Goal: Use online tool/utility: Utilize a website feature to perform a specific function

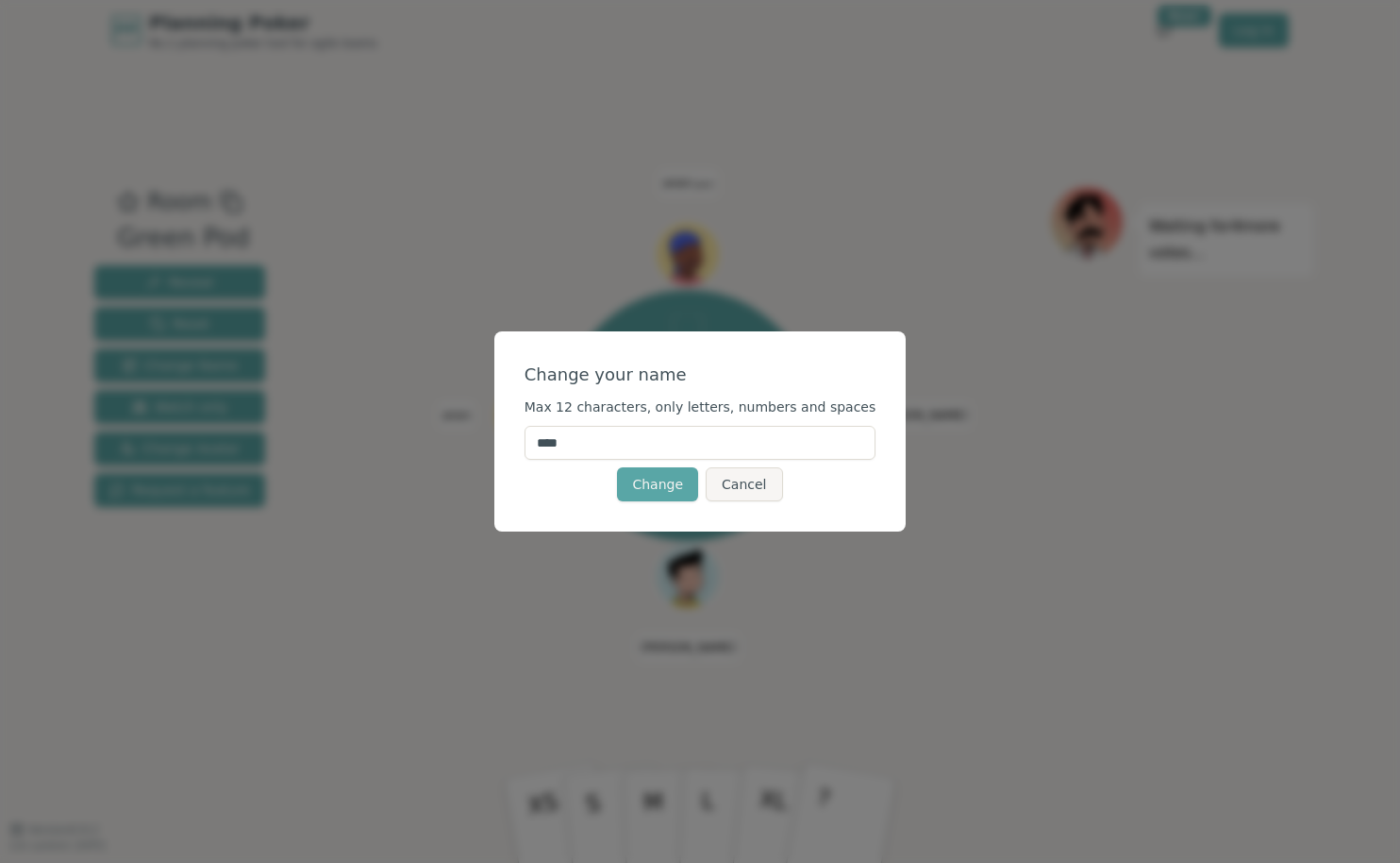
click at [689, 450] on input "****" at bounding box center [701, 442] width 352 height 34
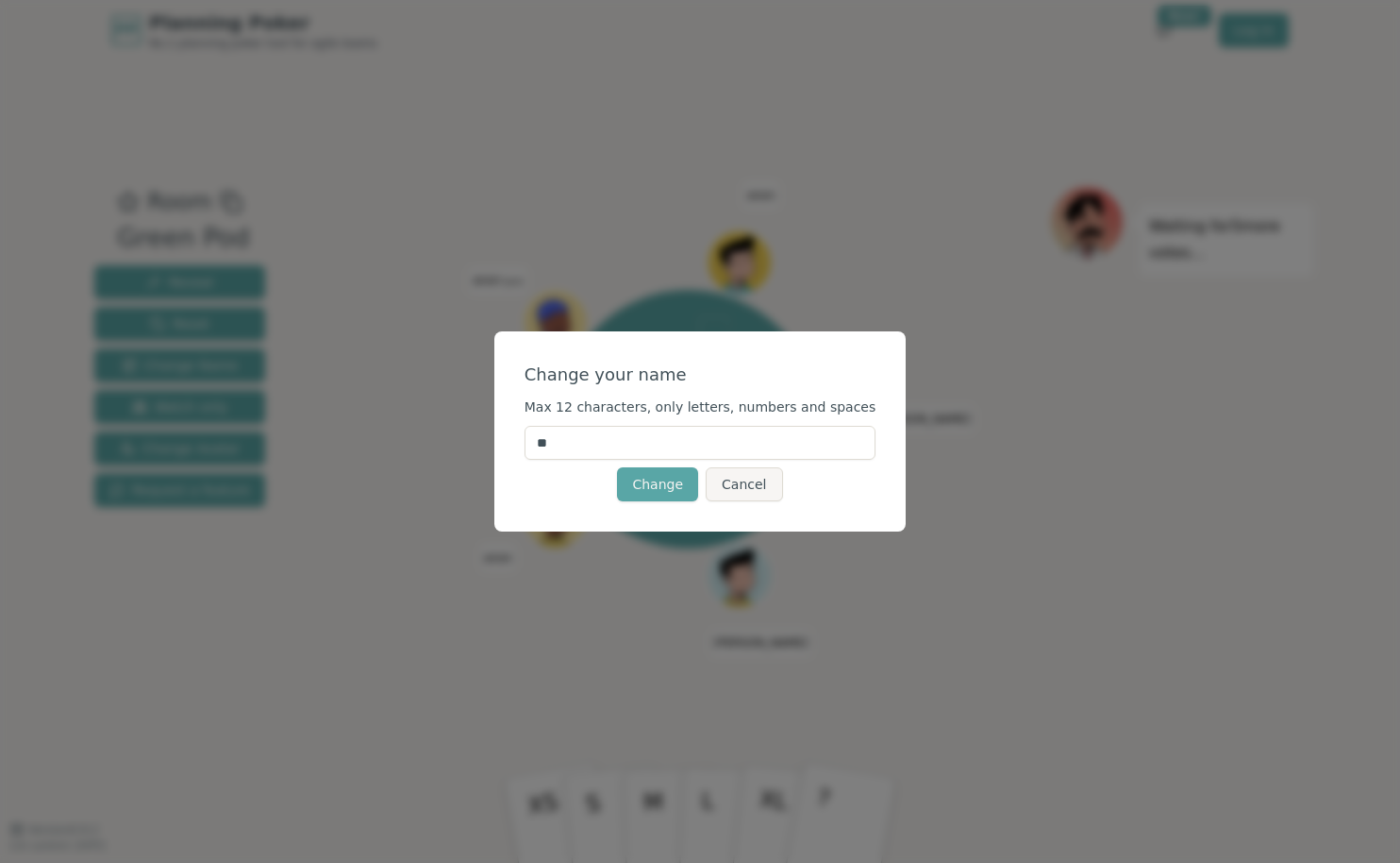
click at [687, 446] on input "**" at bounding box center [701, 442] width 352 height 34
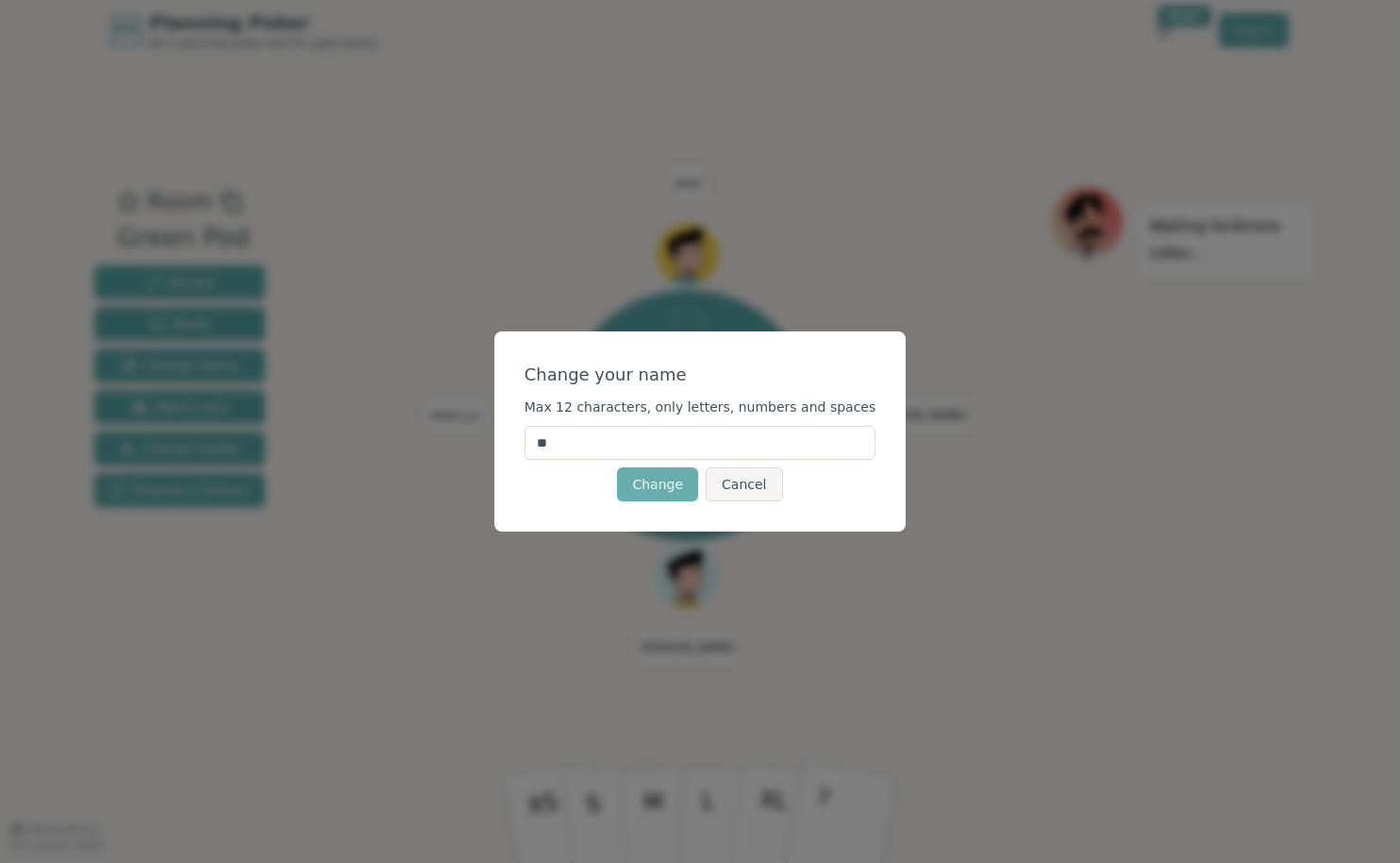
type input "**"
click at [670, 486] on button "Change" at bounding box center [657, 484] width 81 height 34
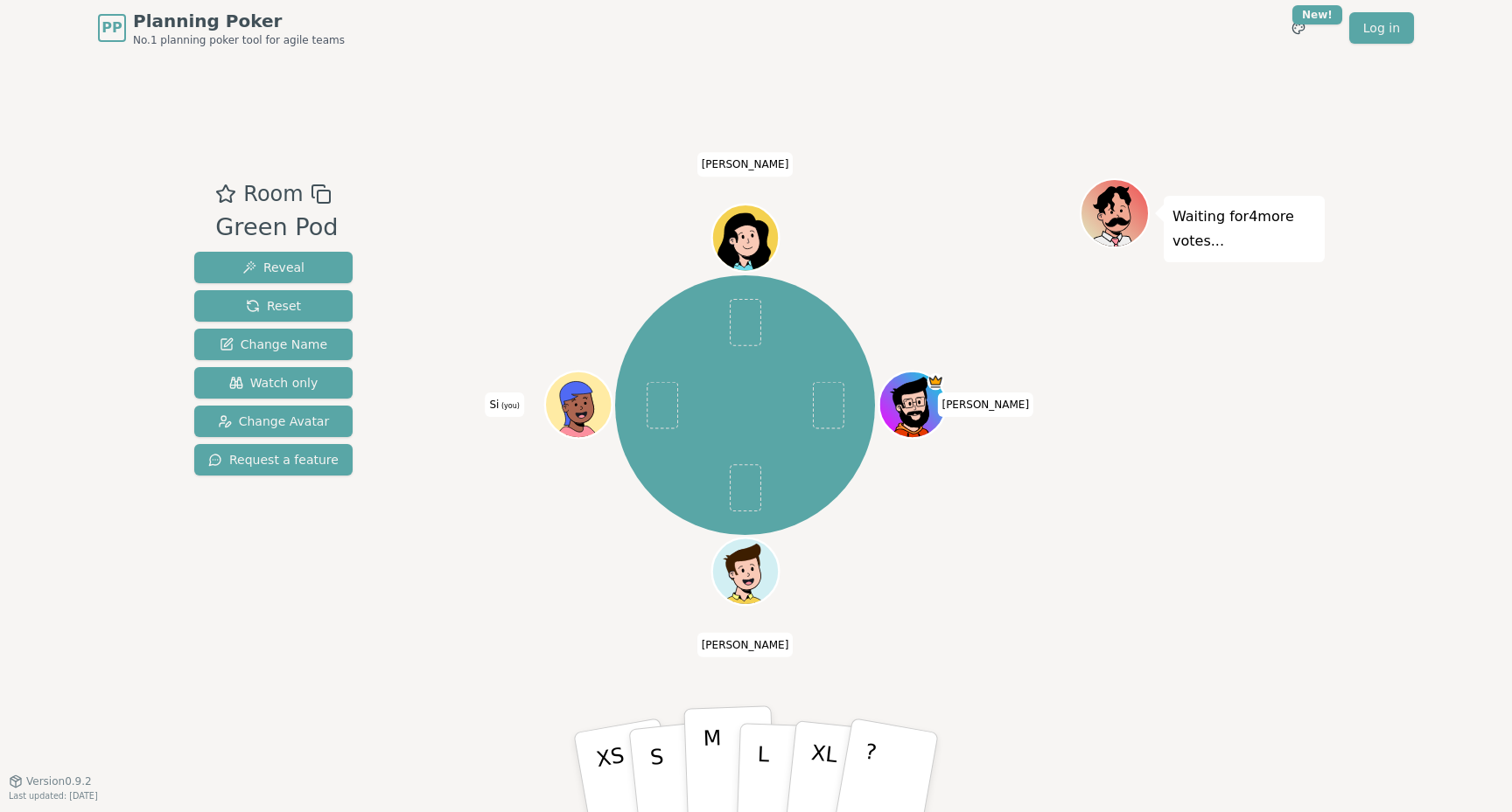
click at [720, 768] on button "M" at bounding box center [729, 772] width 91 height 134
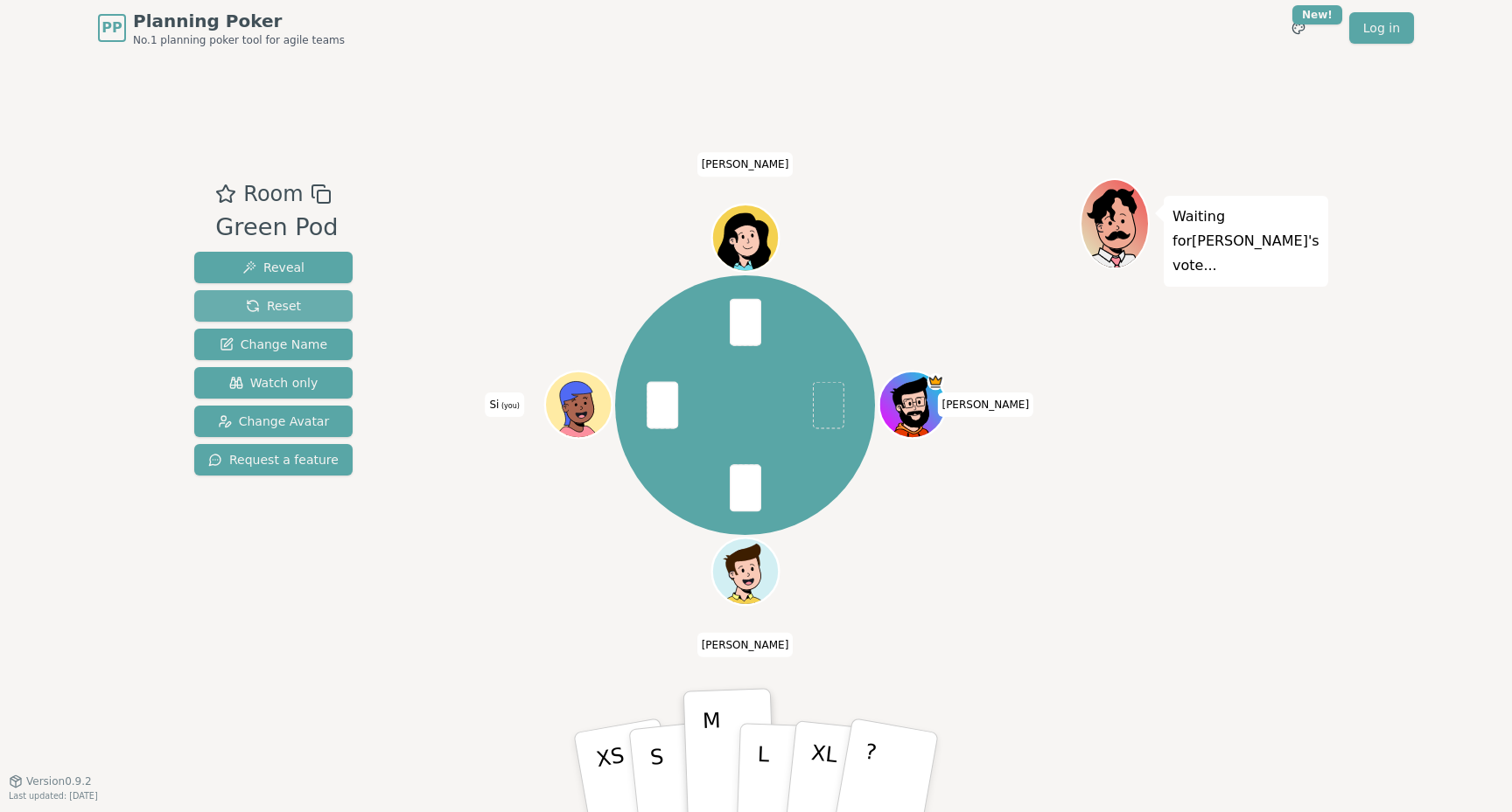
click at [281, 296] on button "Reset" at bounding box center [273, 305] width 158 height 31
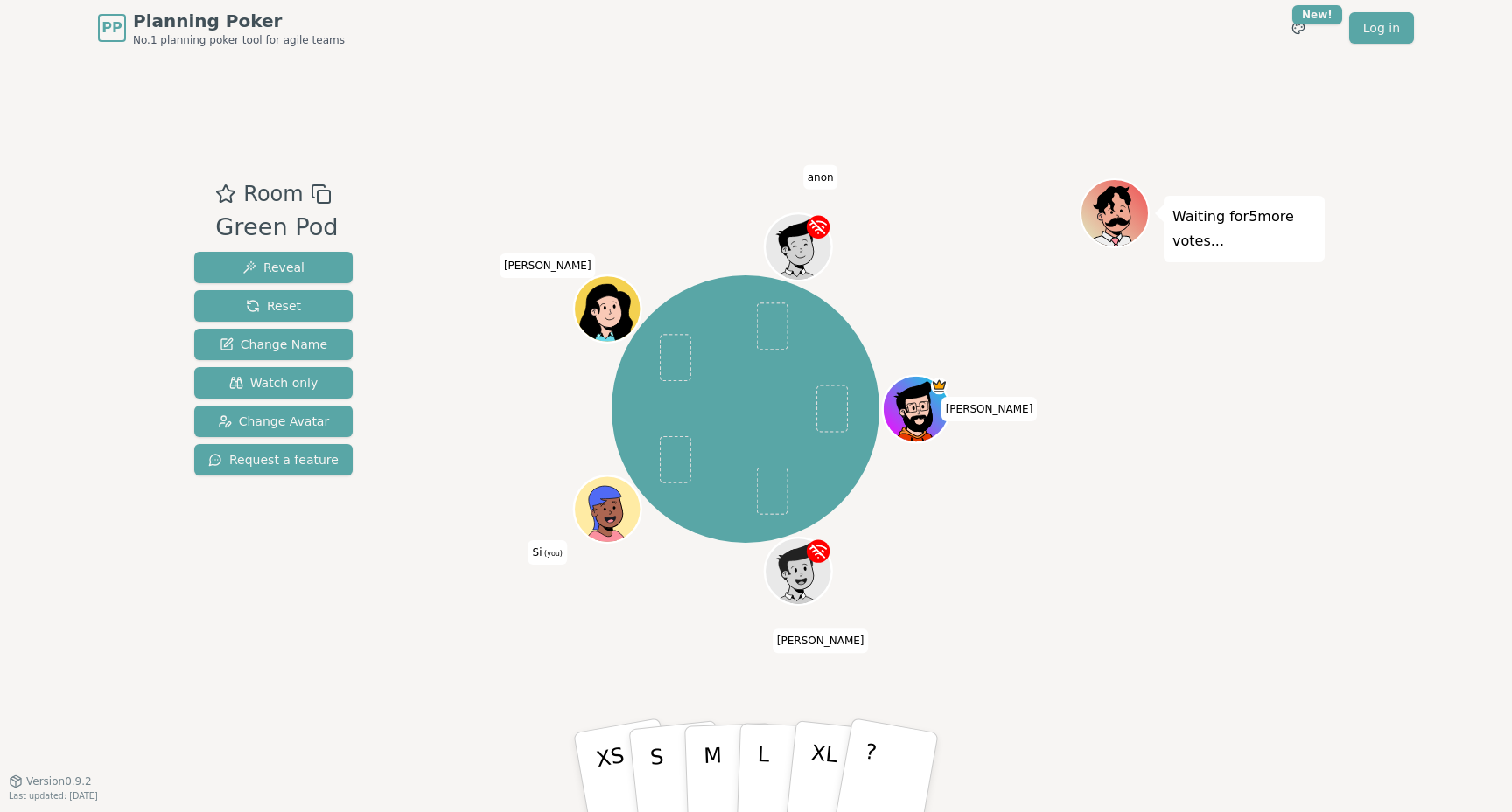
click at [586, 494] on icon at bounding box center [604, 506] width 61 height 47
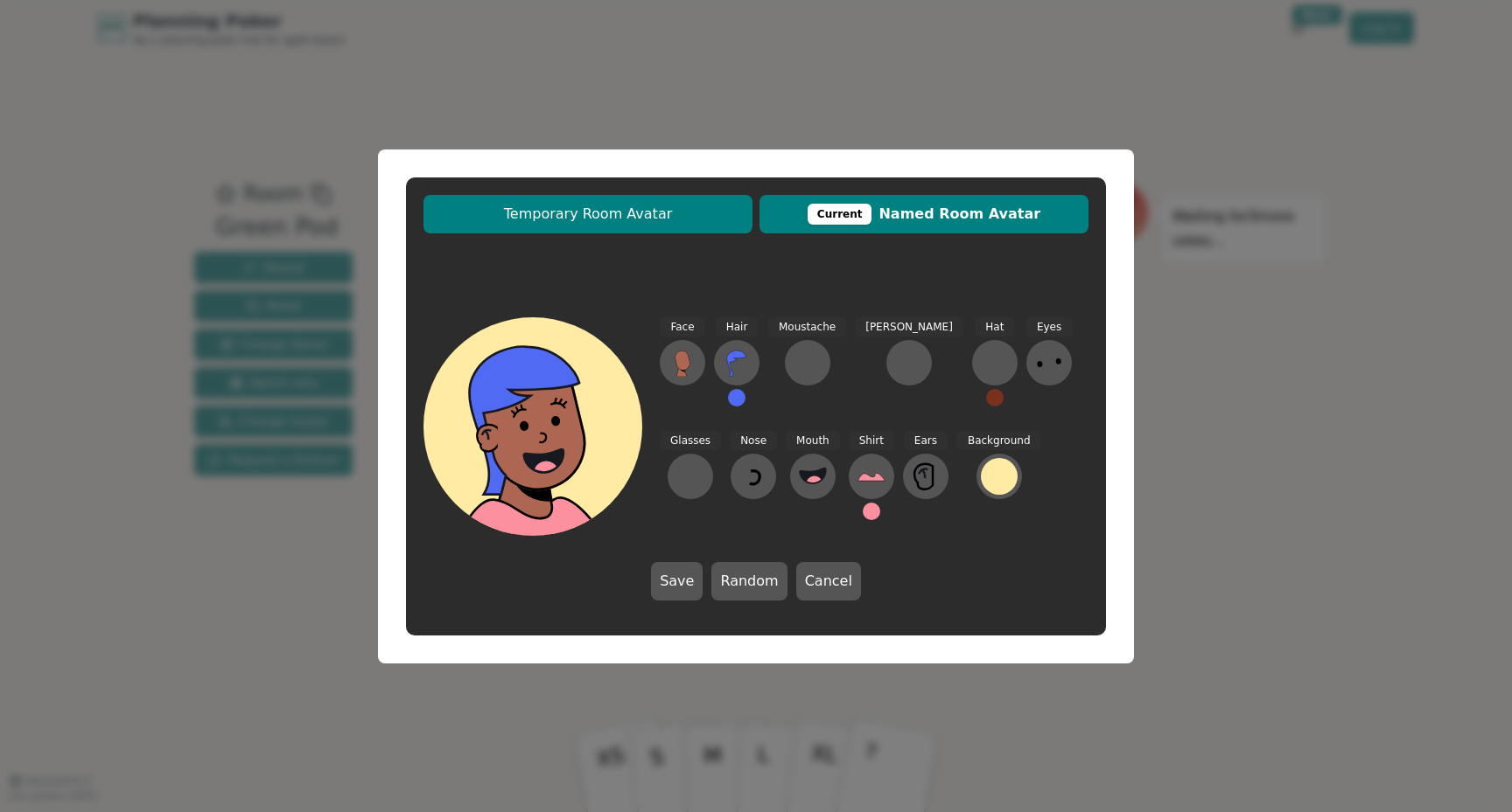
click at [723, 209] on span "Temporary Room Avatar" at bounding box center [588, 215] width 312 height 21
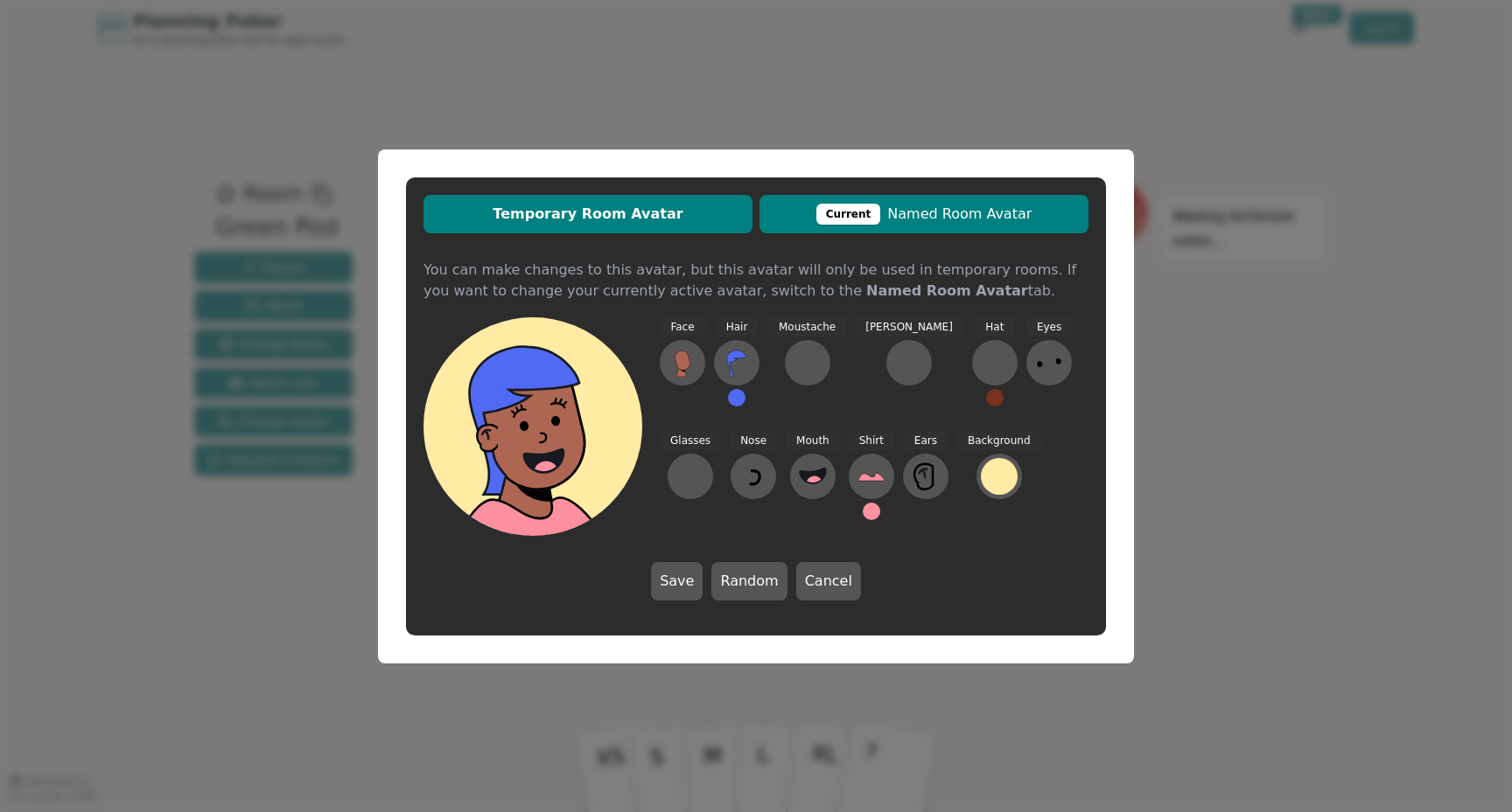
click at [774, 215] on span "Current Named Room Avatar" at bounding box center [923, 215] width 312 height 21
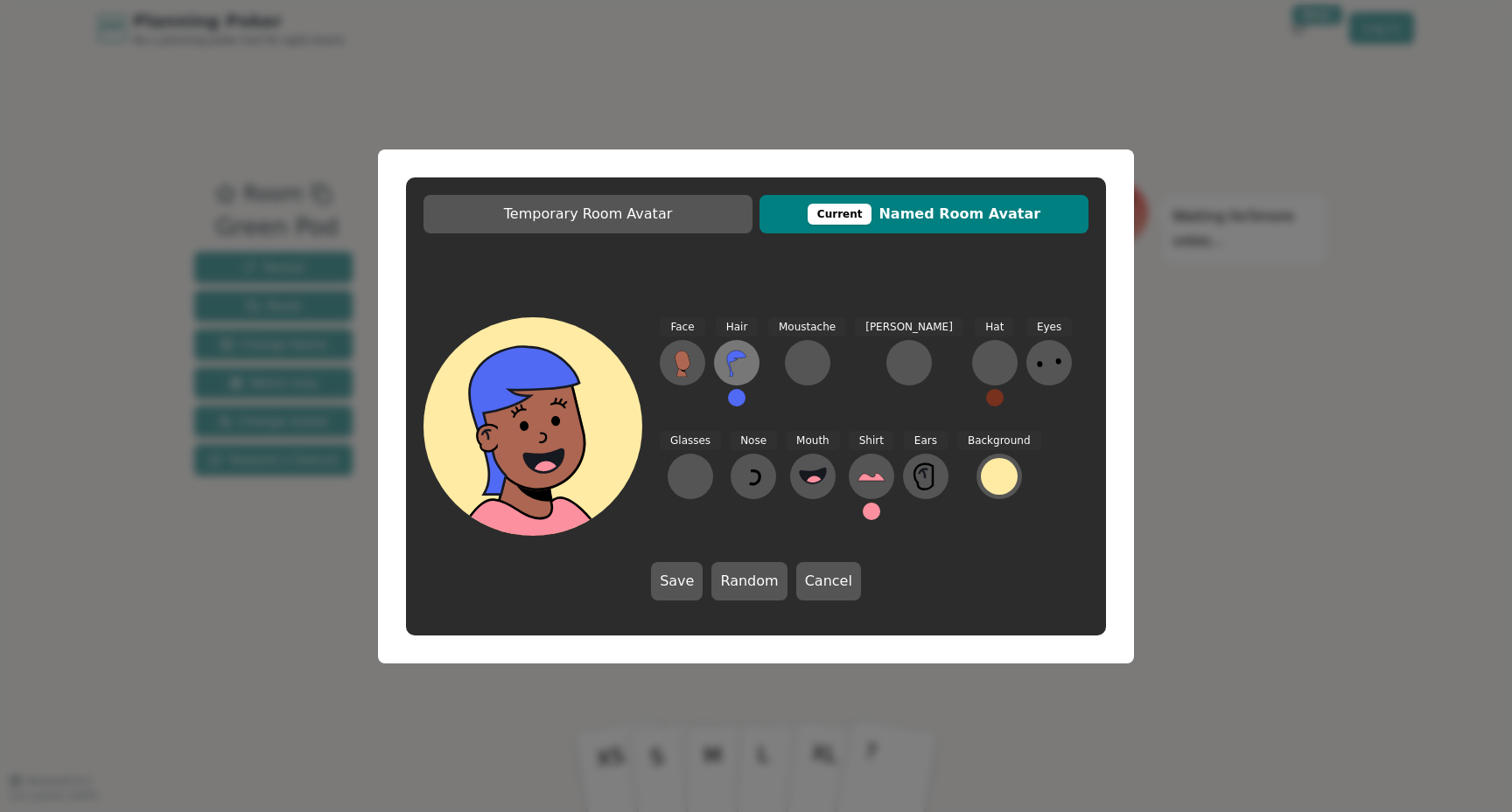
click at [746, 355] on icon at bounding box center [737, 363] width 28 height 28
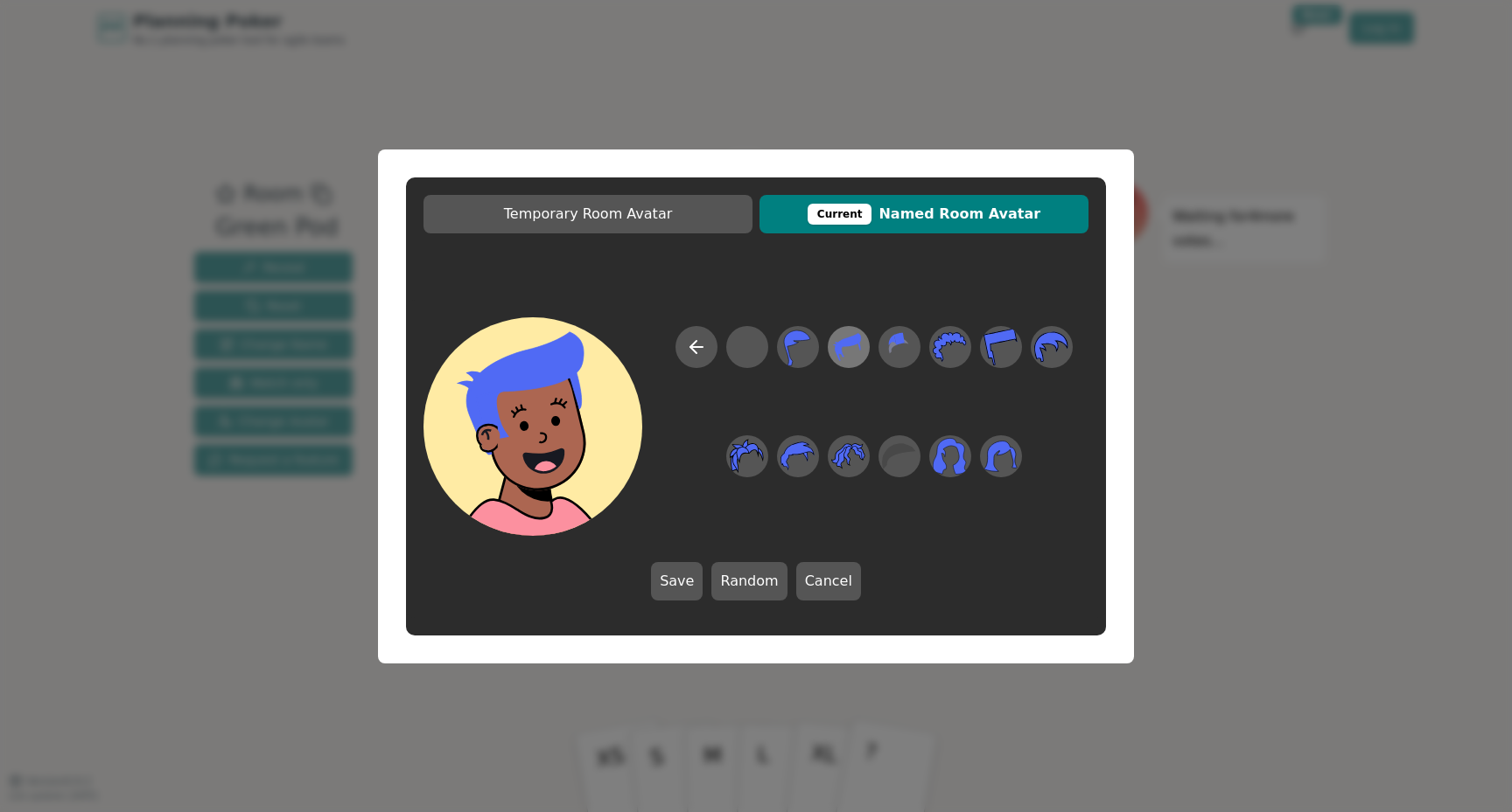
click at [862, 343] on icon at bounding box center [848, 347] width 34 height 39
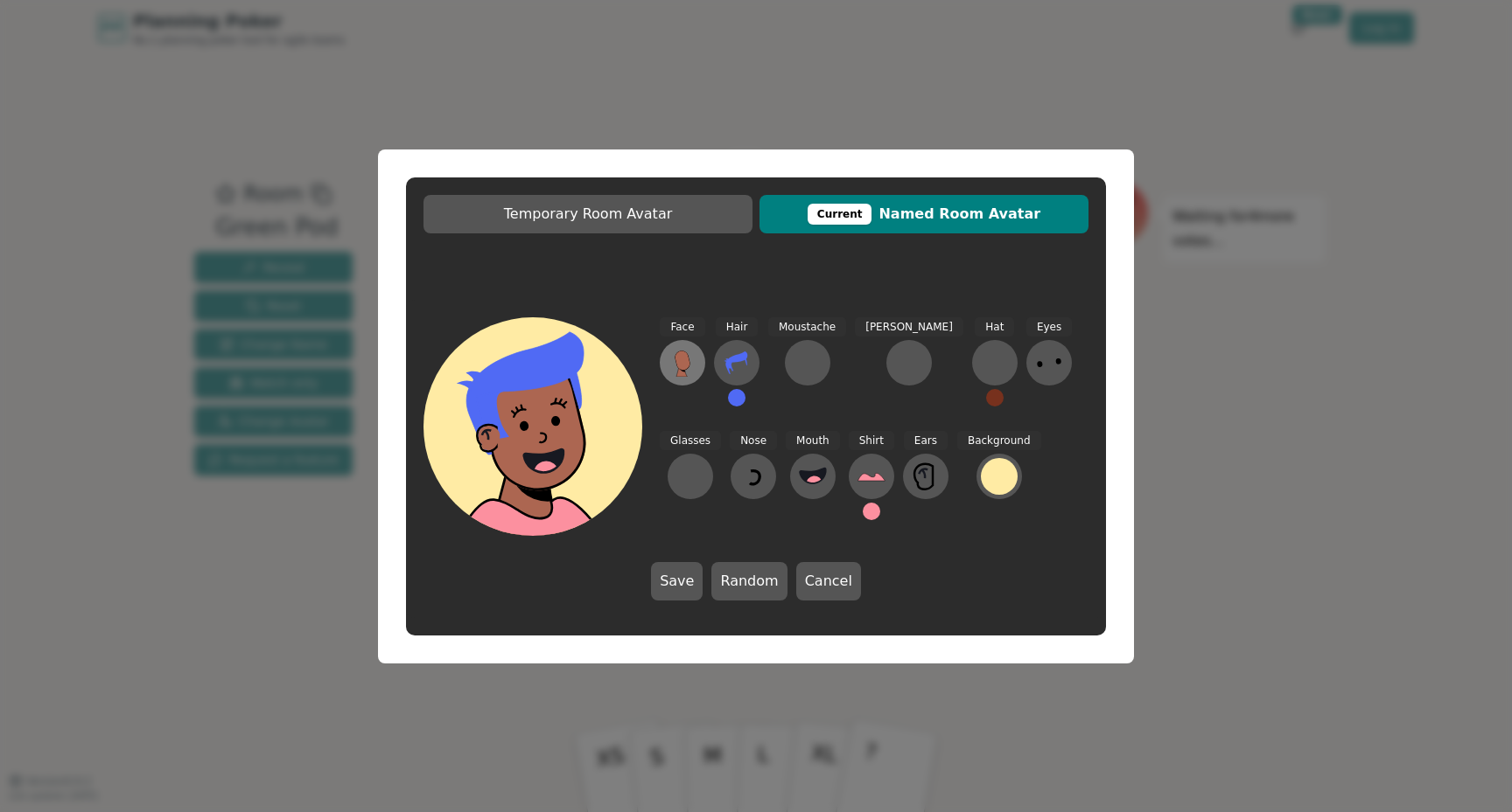
click at [688, 370] on ellipse at bounding box center [685, 367] width 11 height 10
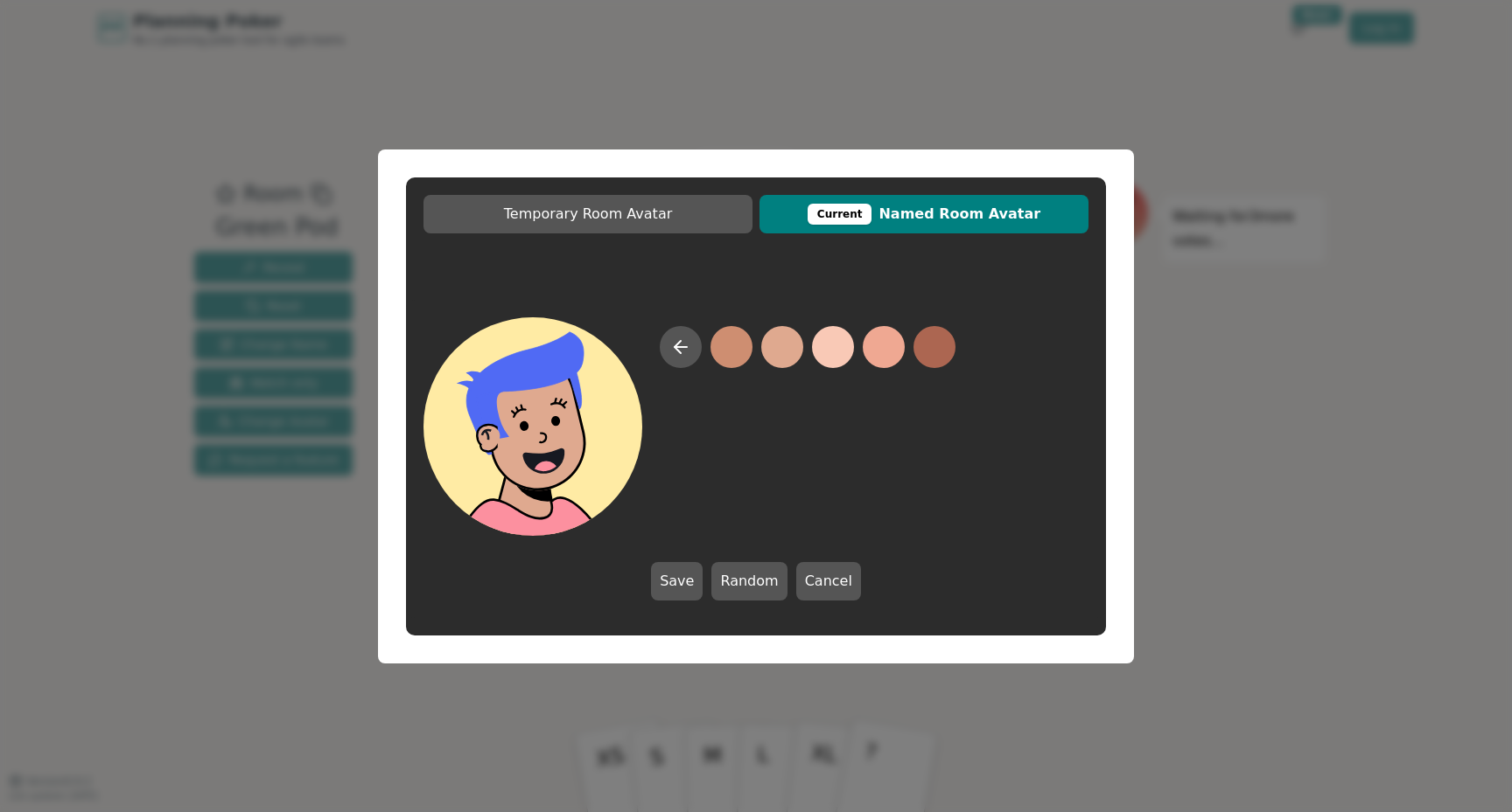
click at [780, 339] on button at bounding box center [781, 347] width 42 height 42
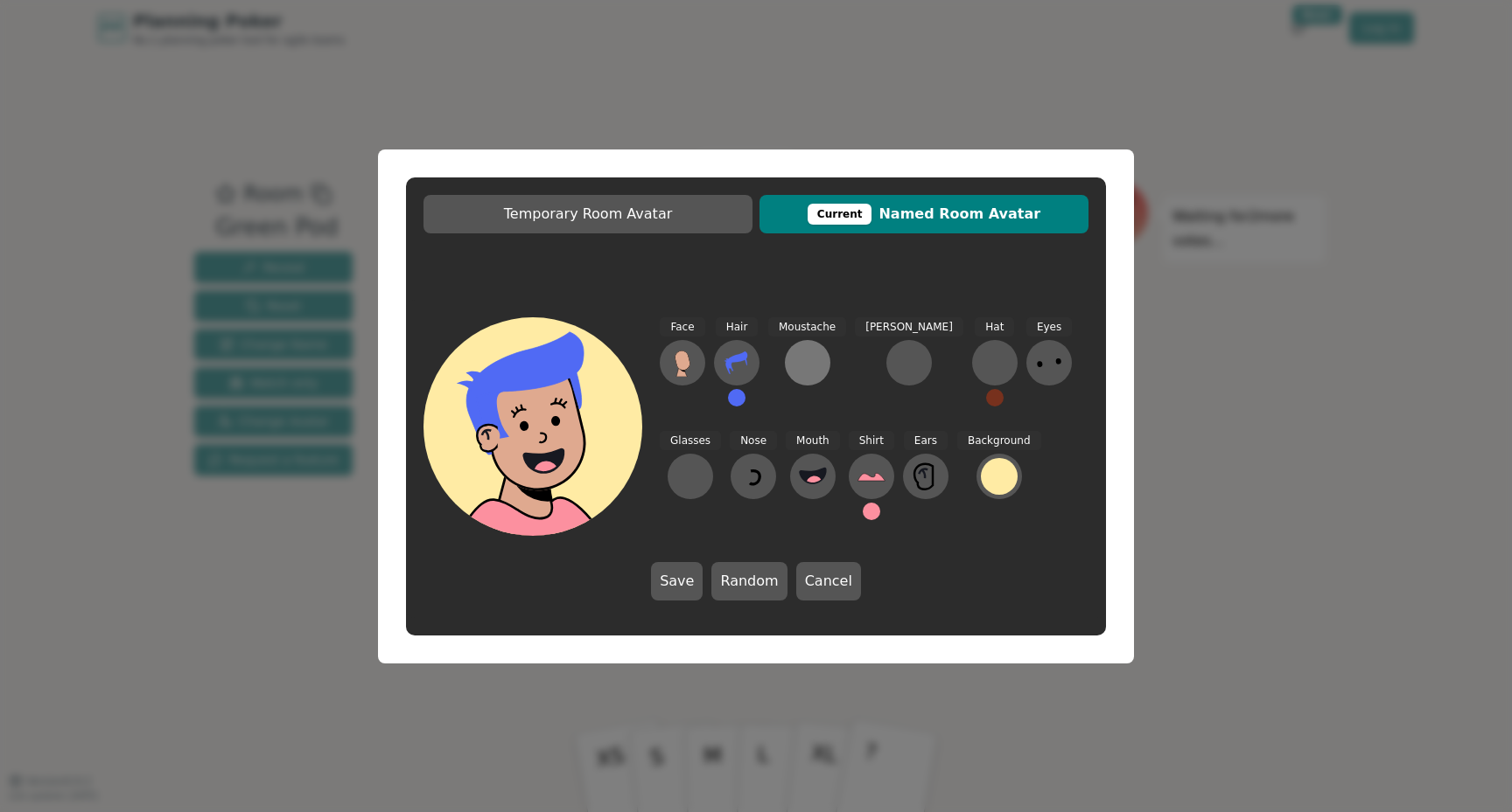
click at [794, 370] on div at bounding box center [808, 363] width 28 height 28
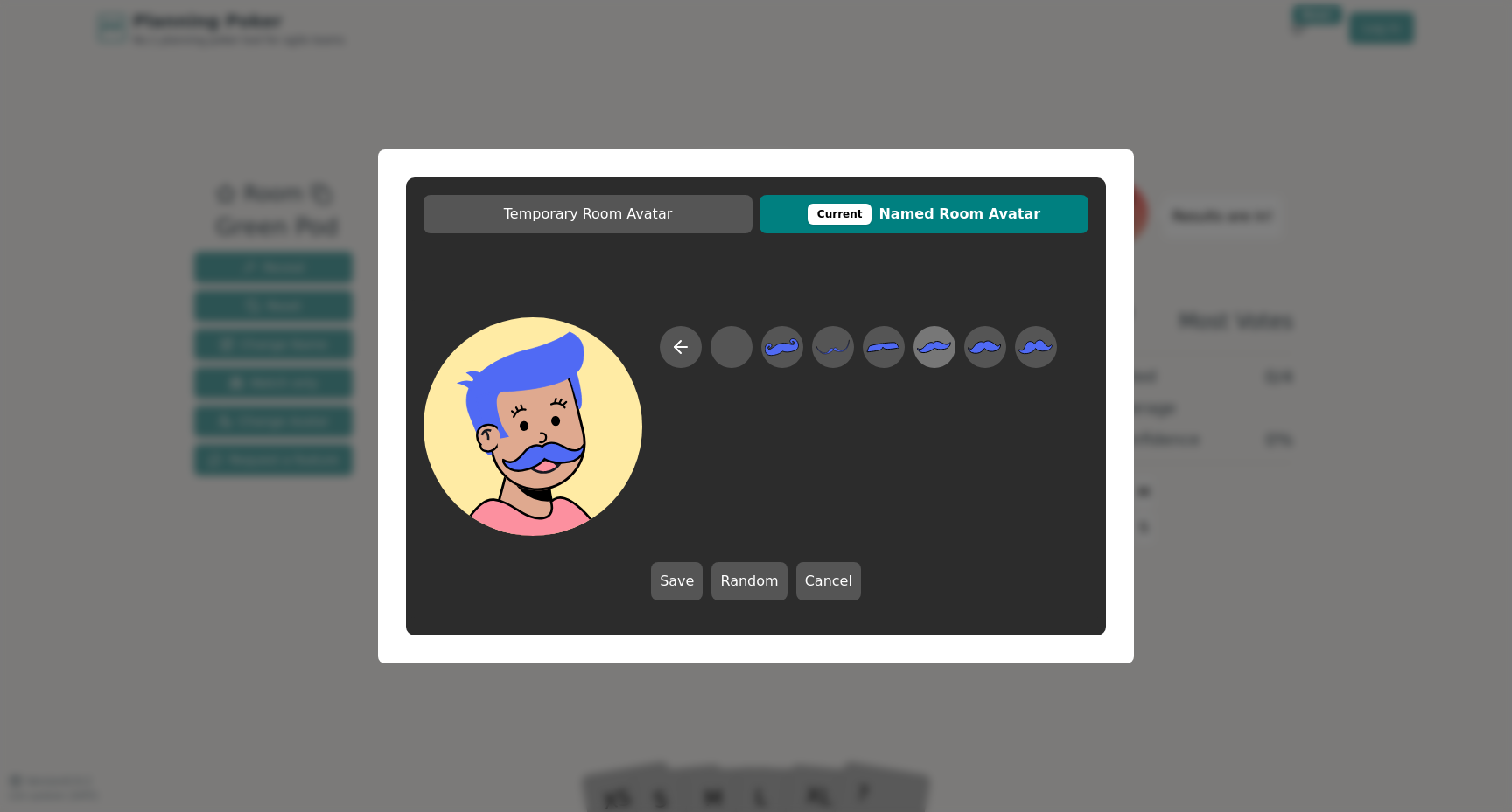
click at [918, 350] on icon at bounding box center [935, 346] width 34 height 12
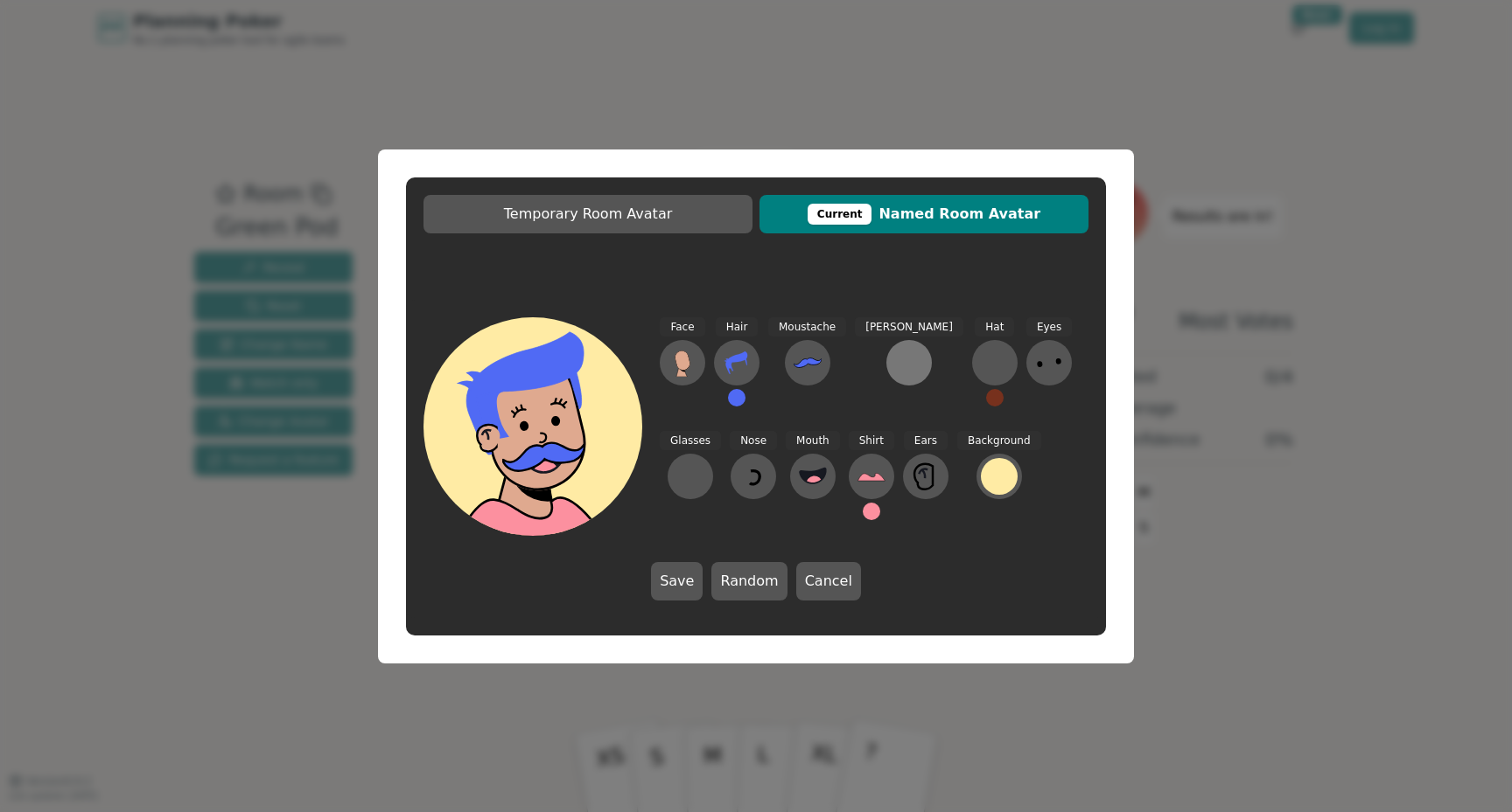
click at [886, 366] on button at bounding box center [908, 362] width 45 height 45
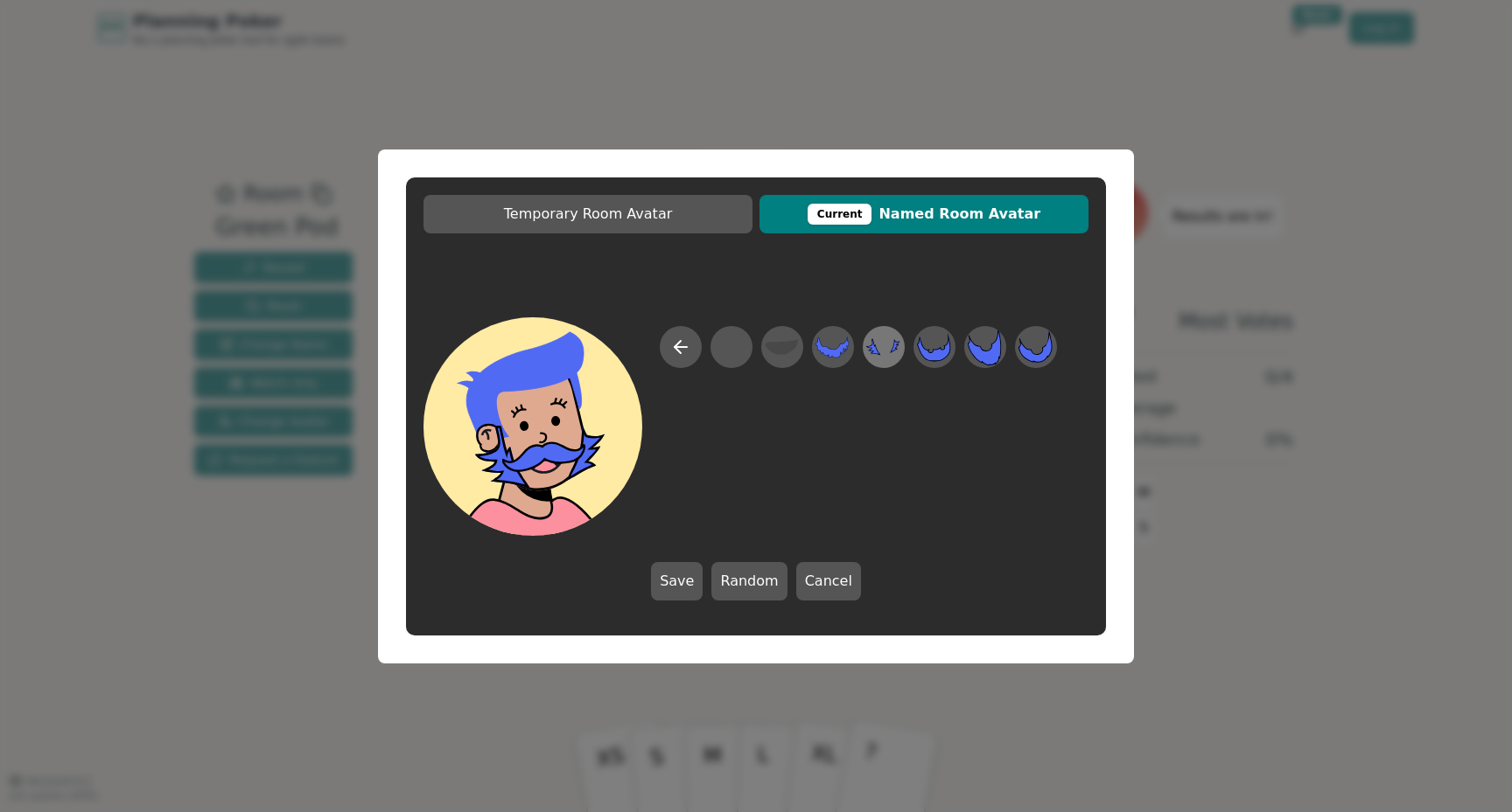
click at [886, 352] on icon at bounding box center [883, 347] width 34 height 39
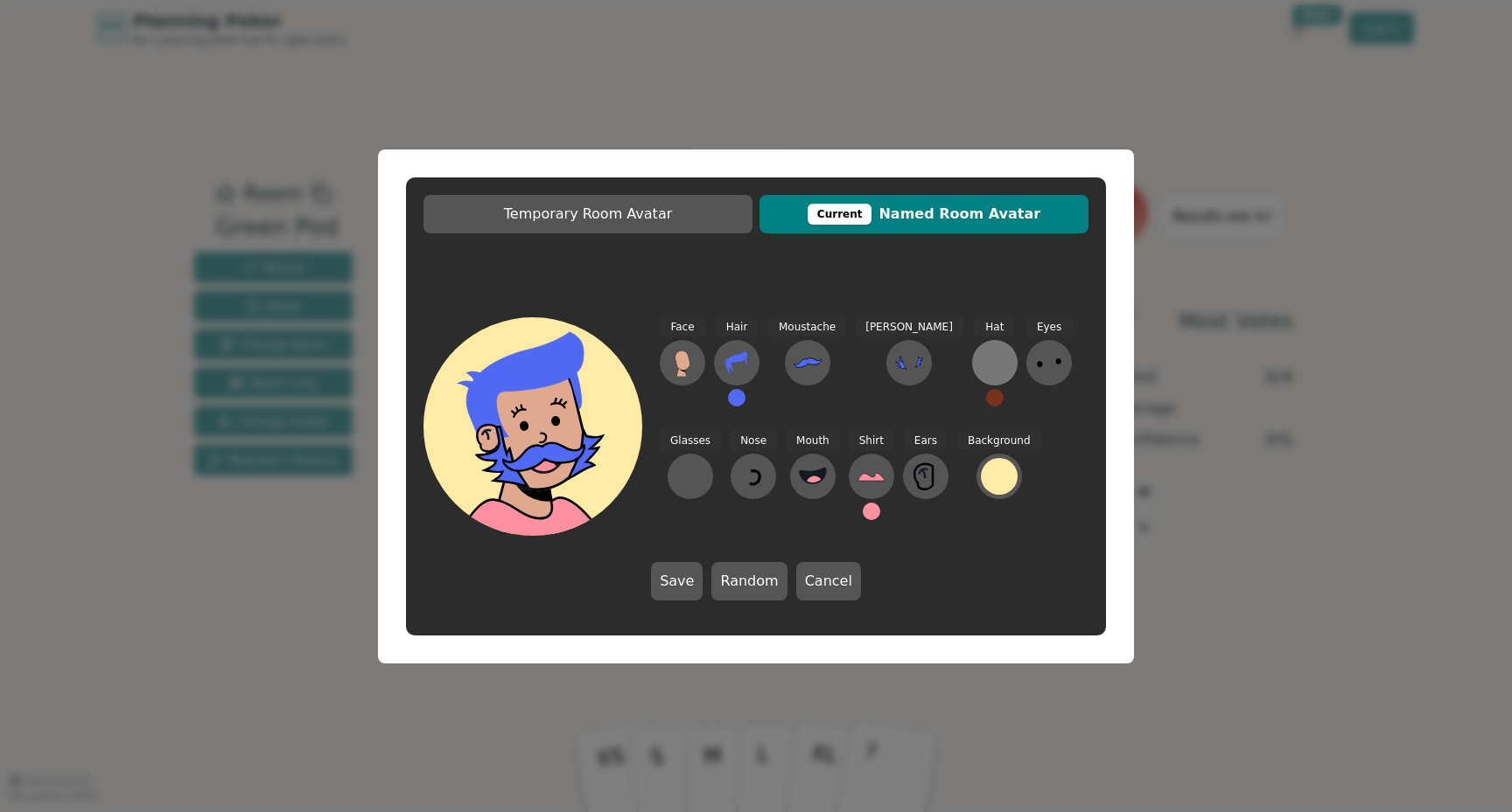
click at [981, 362] on div at bounding box center [995, 363] width 28 height 28
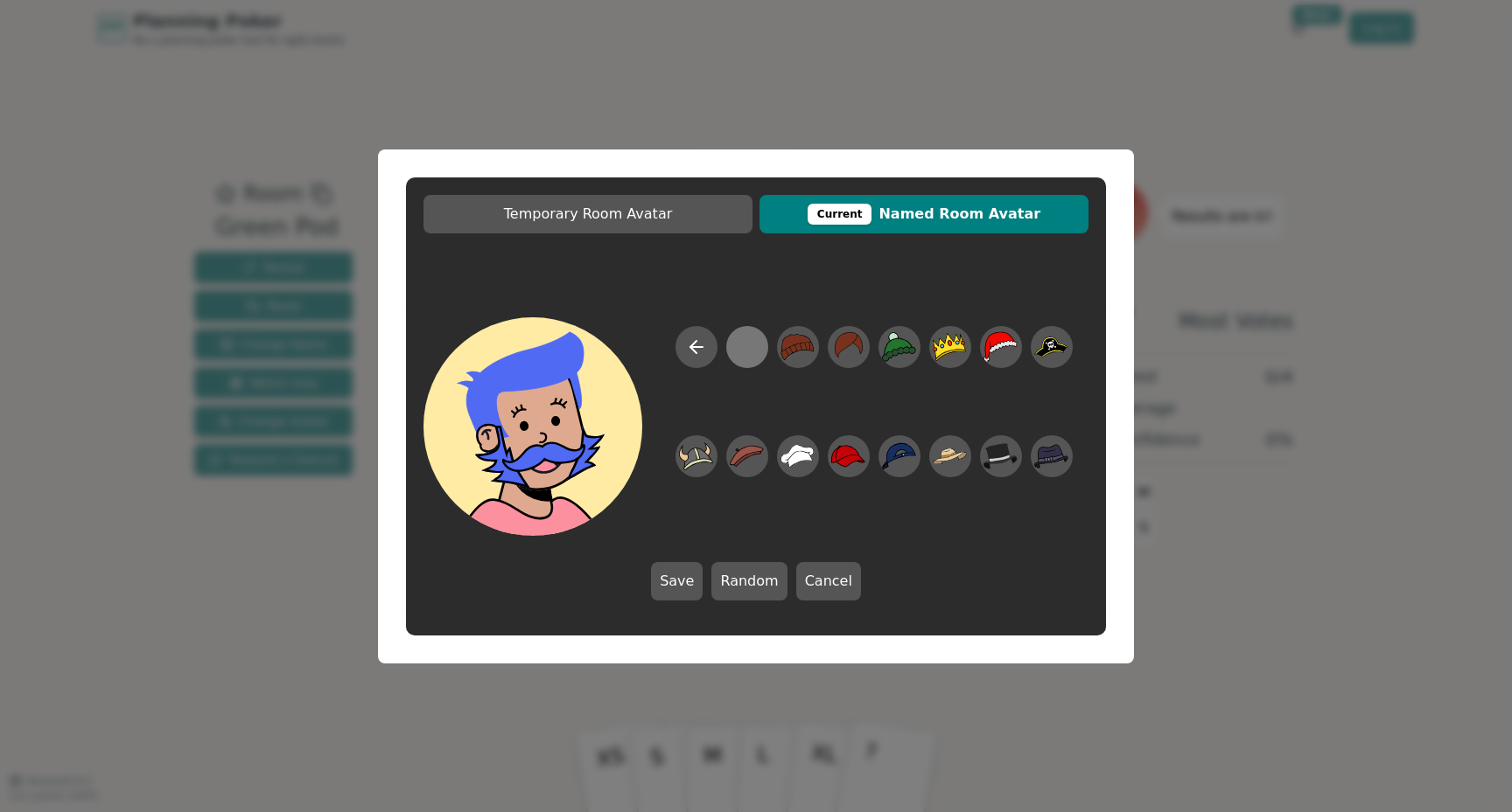
click at [736, 350] on div at bounding box center [747, 347] width 34 height 39
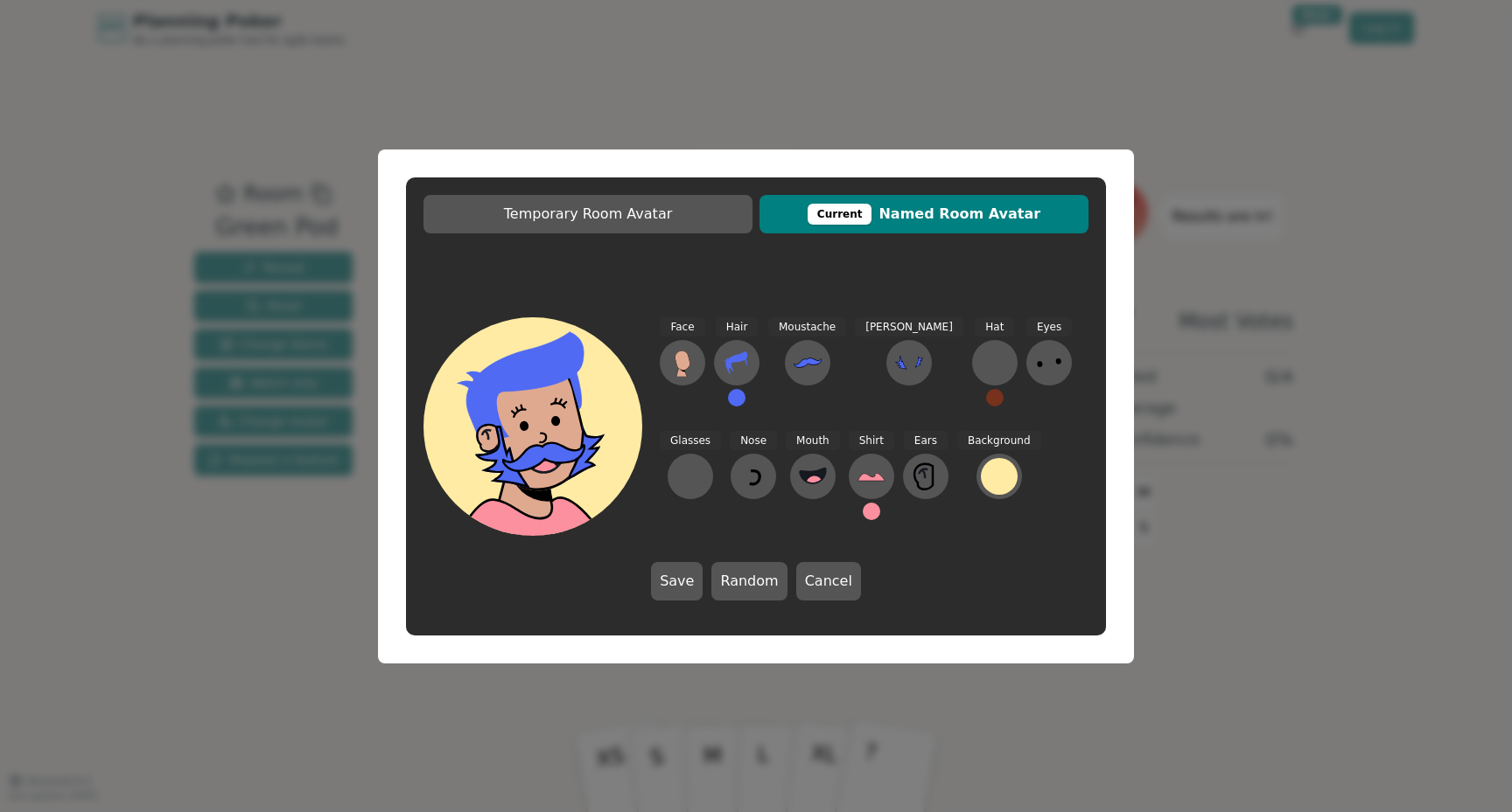
click at [742, 395] on button at bounding box center [737, 398] width 18 height 18
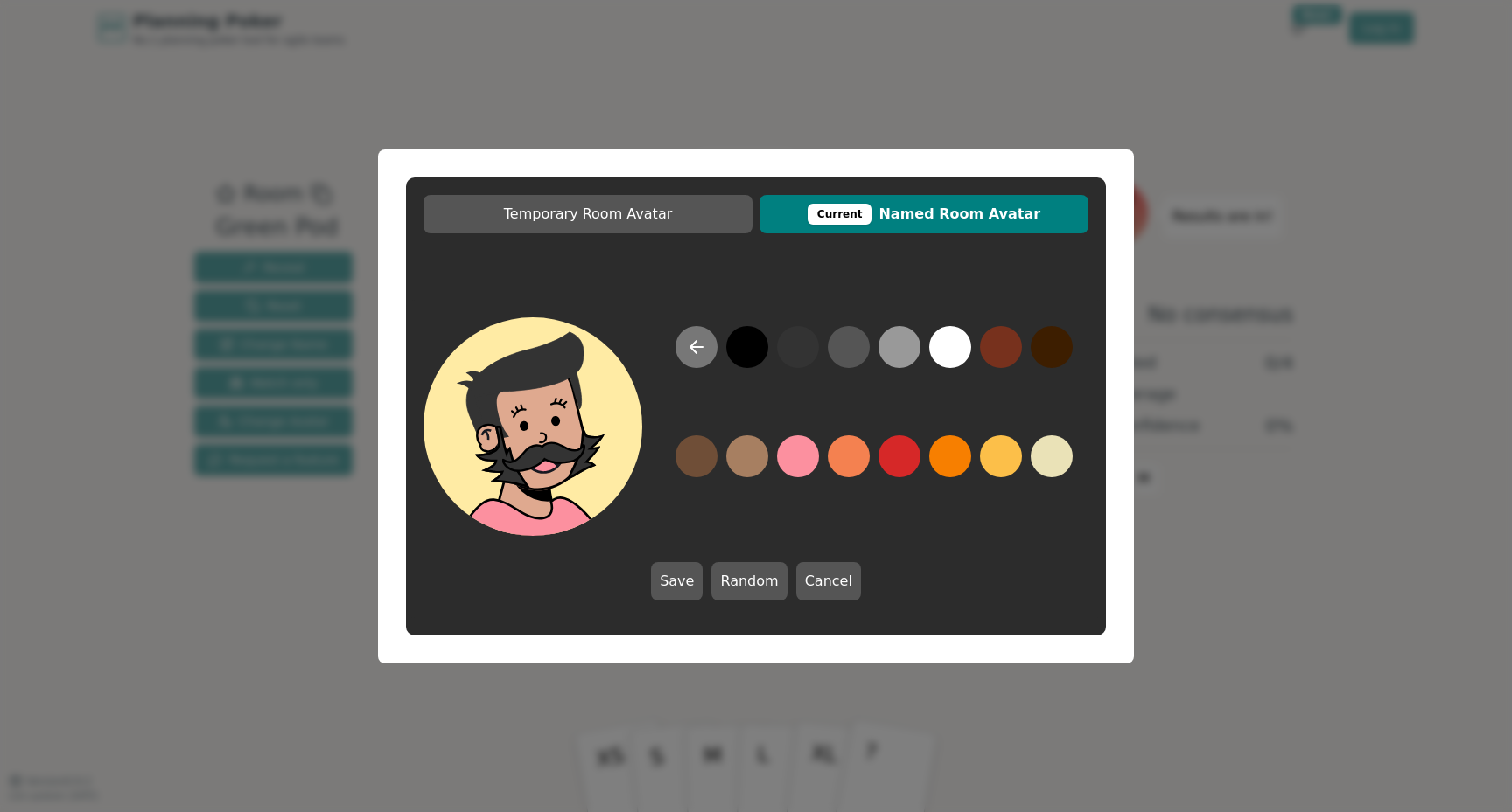
click at [691, 356] on icon at bounding box center [697, 347] width 21 height 21
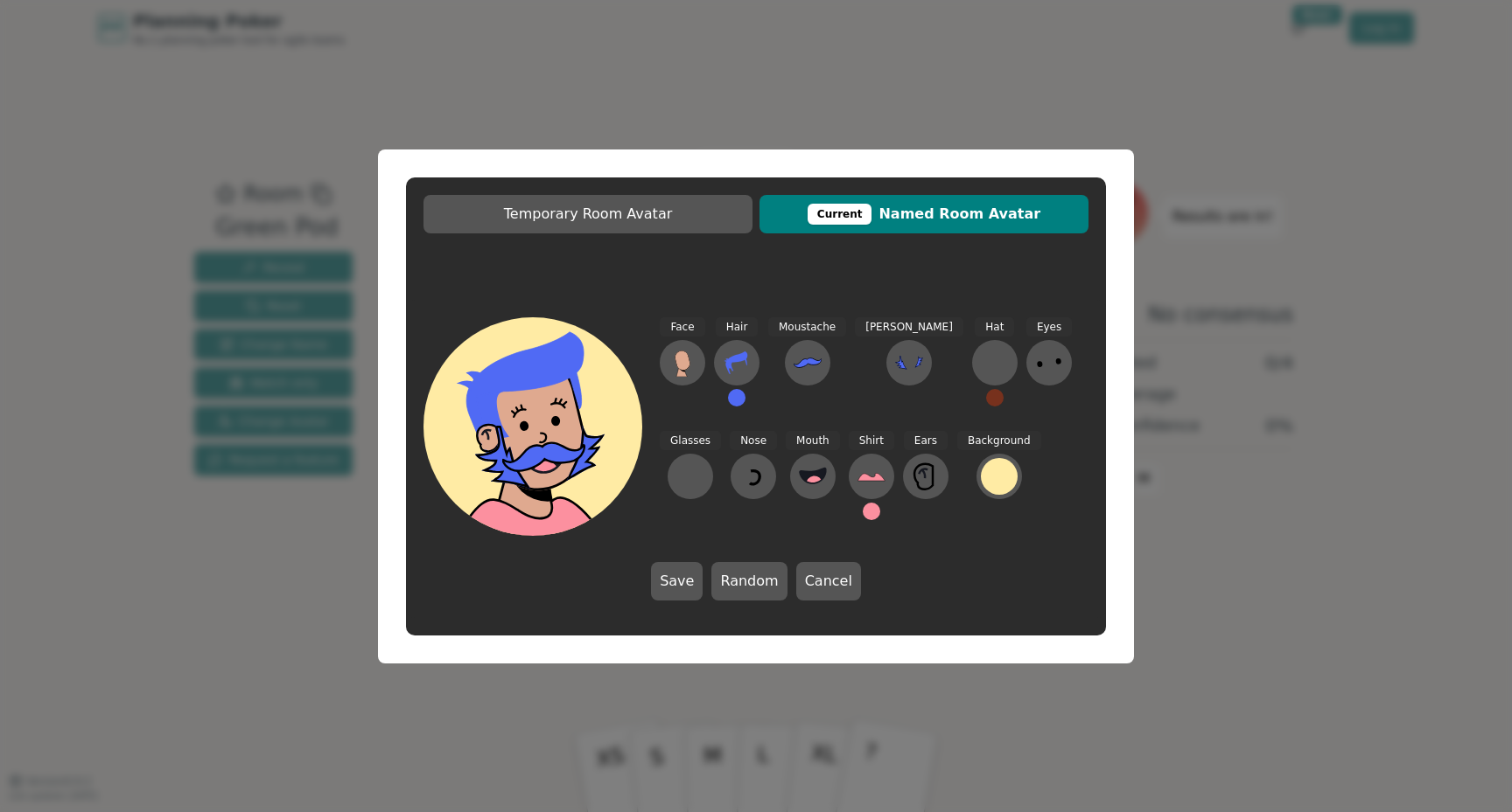
click at [734, 402] on button at bounding box center [737, 398] width 18 height 18
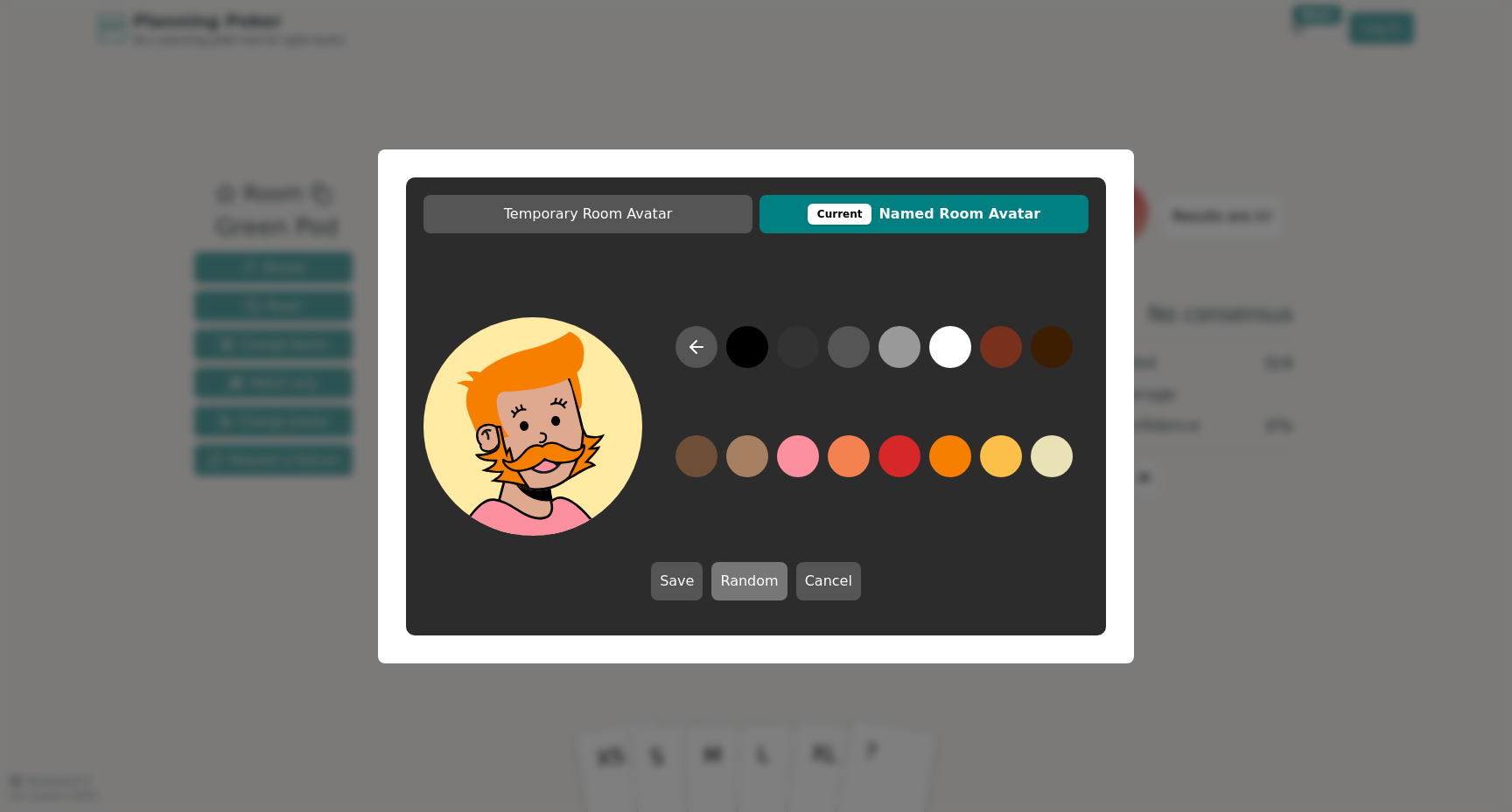
click at [745, 586] on button "Random" at bounding box center [748, 581] width 75 height 38
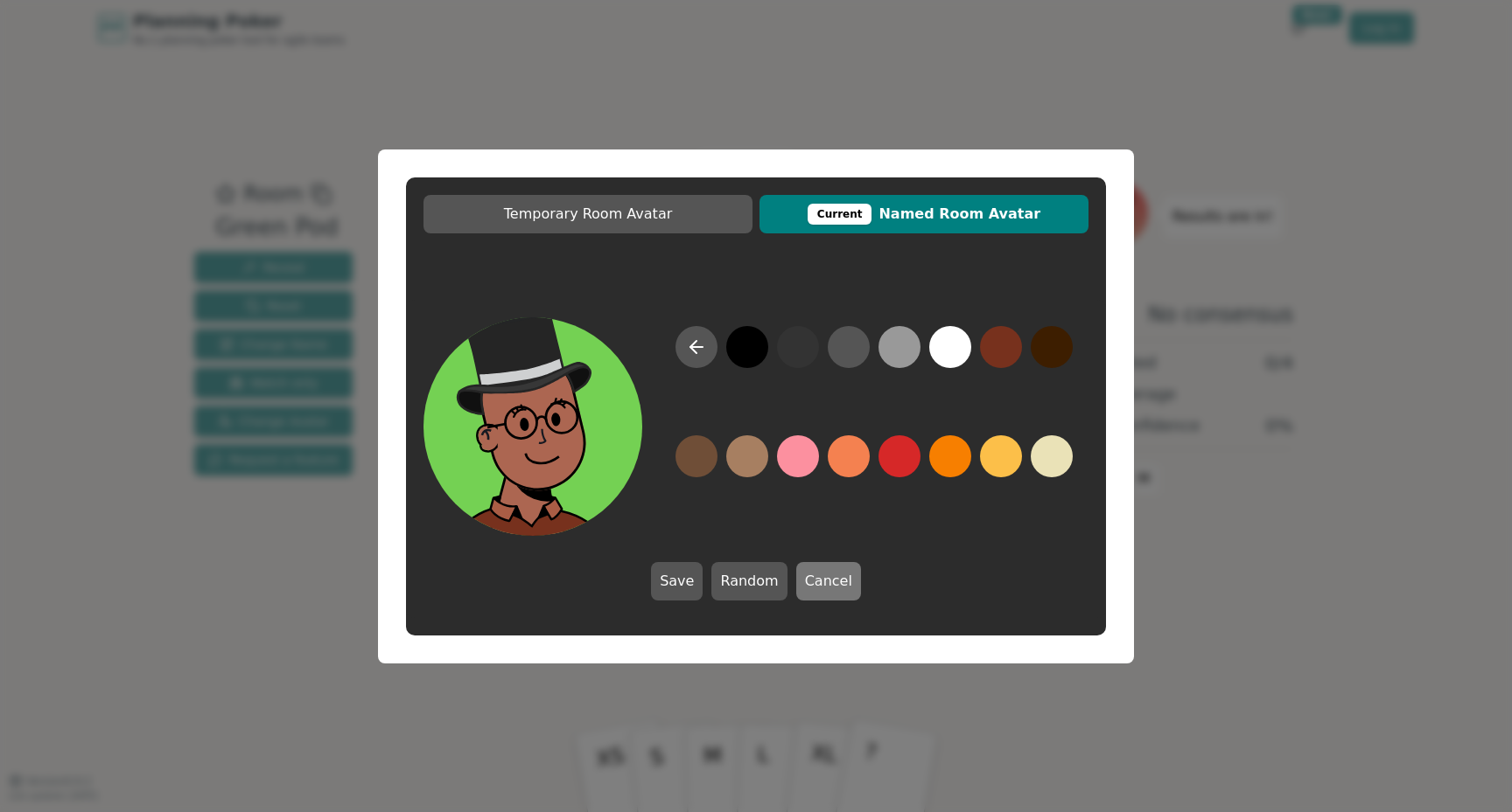
click at [828, 568] on button "Cancel" at bounding box center [828, 581] width 65 height 38
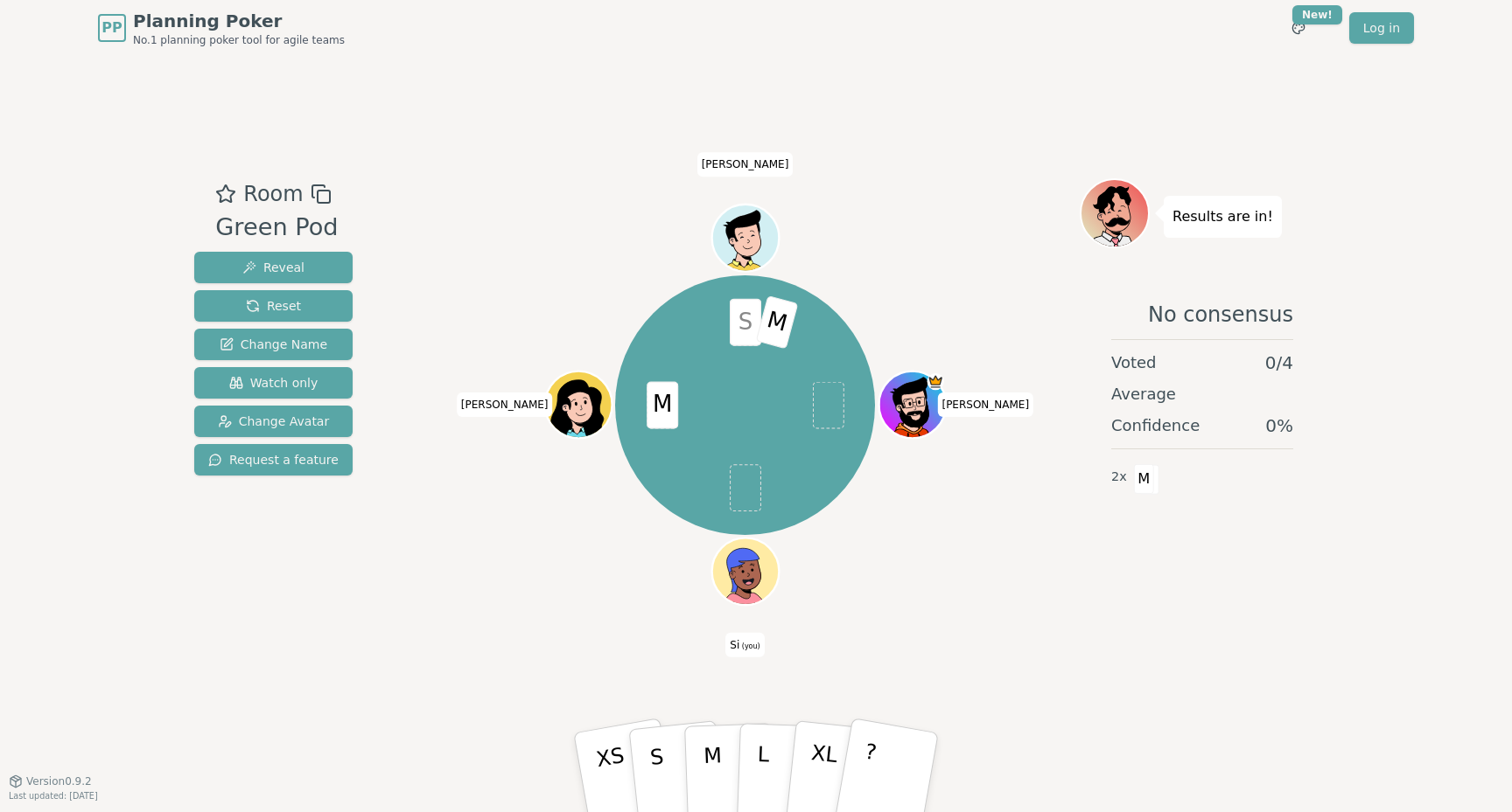
click at [731, 560] on icon at bounding box center [742, 570] width 32 height 43
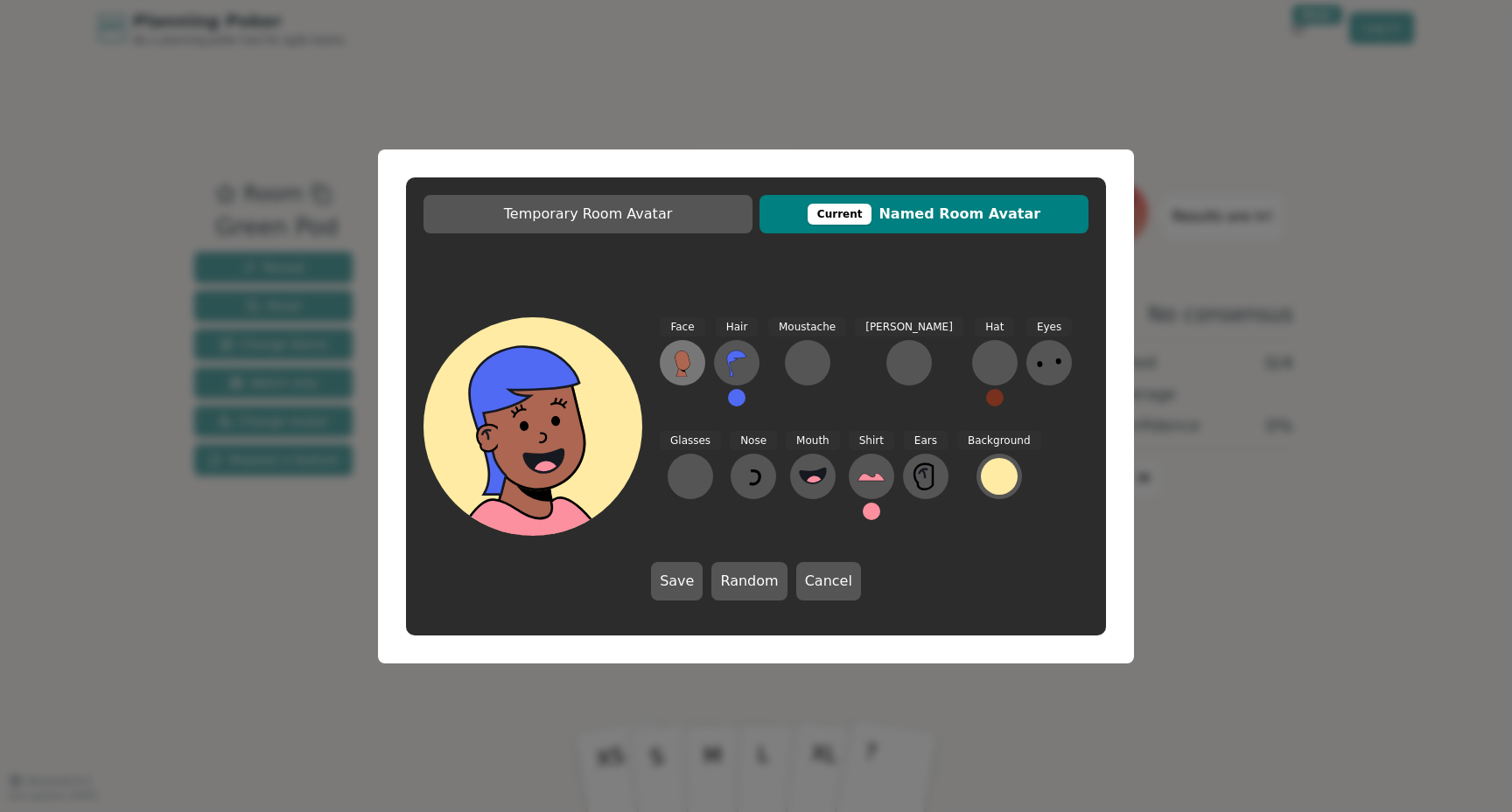
click at [681, 359] on icon at bounding box center [682, 360] width 15 height 20
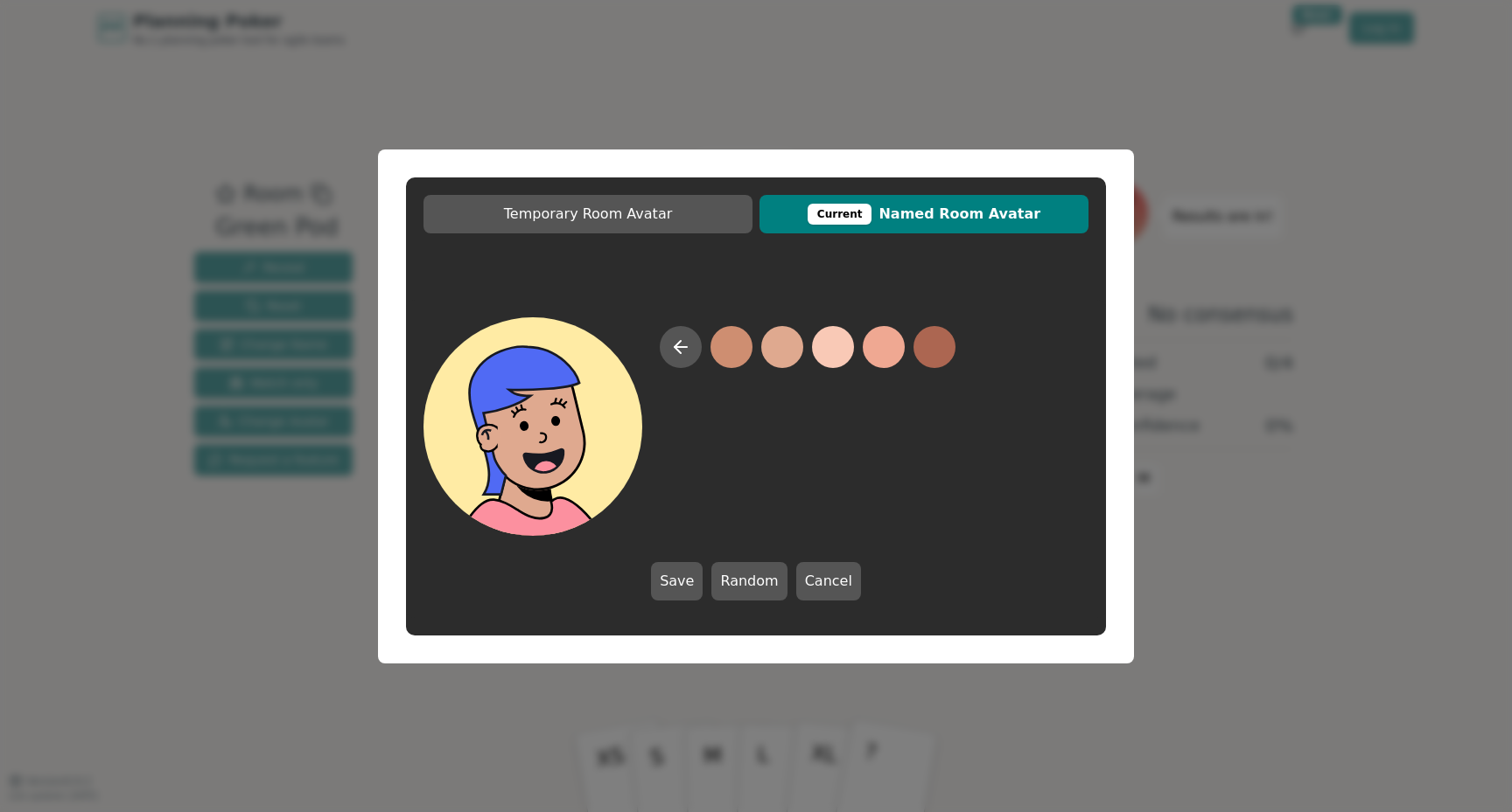
click at [771, 345] on button at bounding box center [781, 347] width 42 height 42
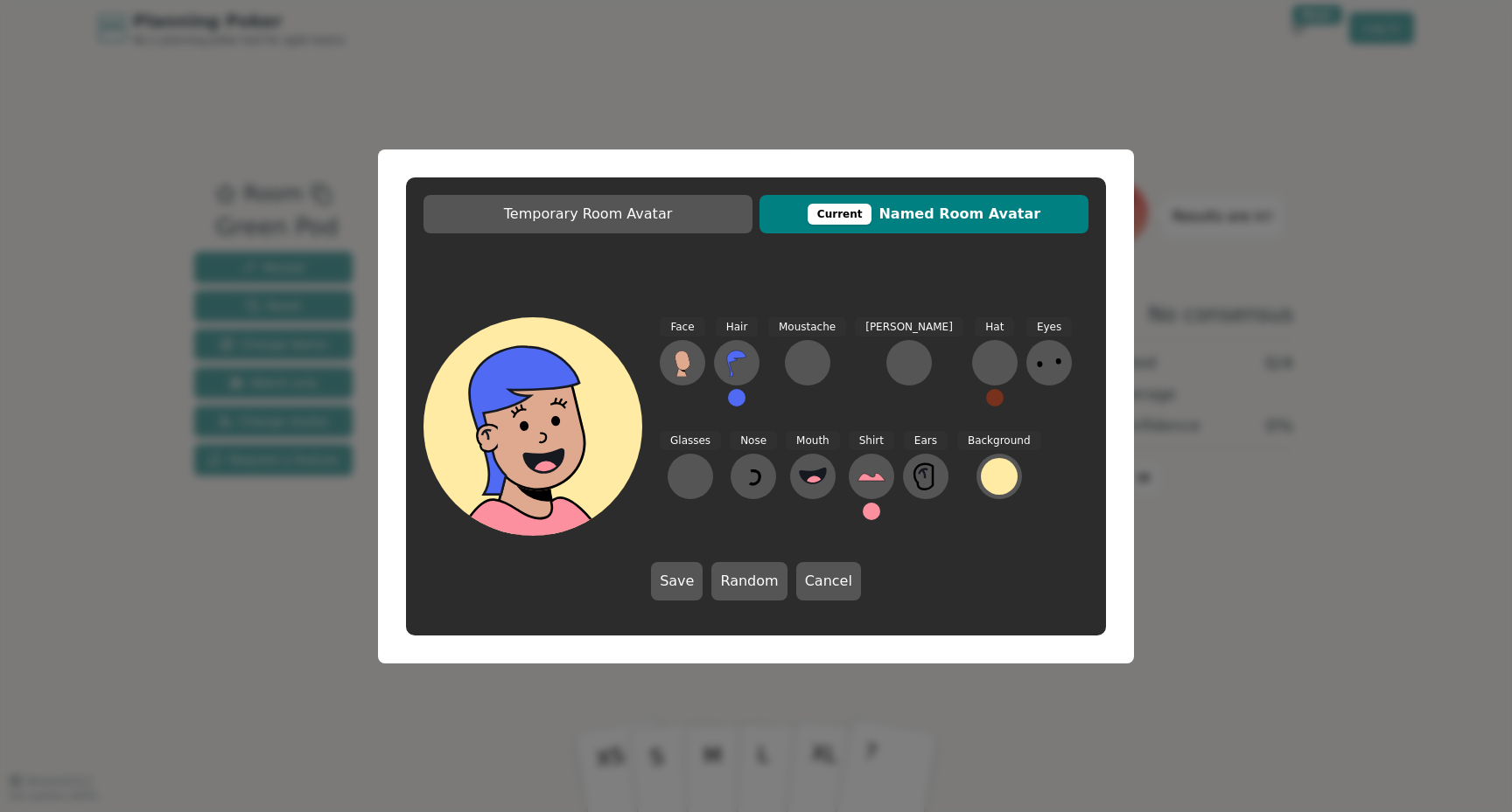
click at [744, 400] on button at bounding box center [737, 398] width 18 height 18
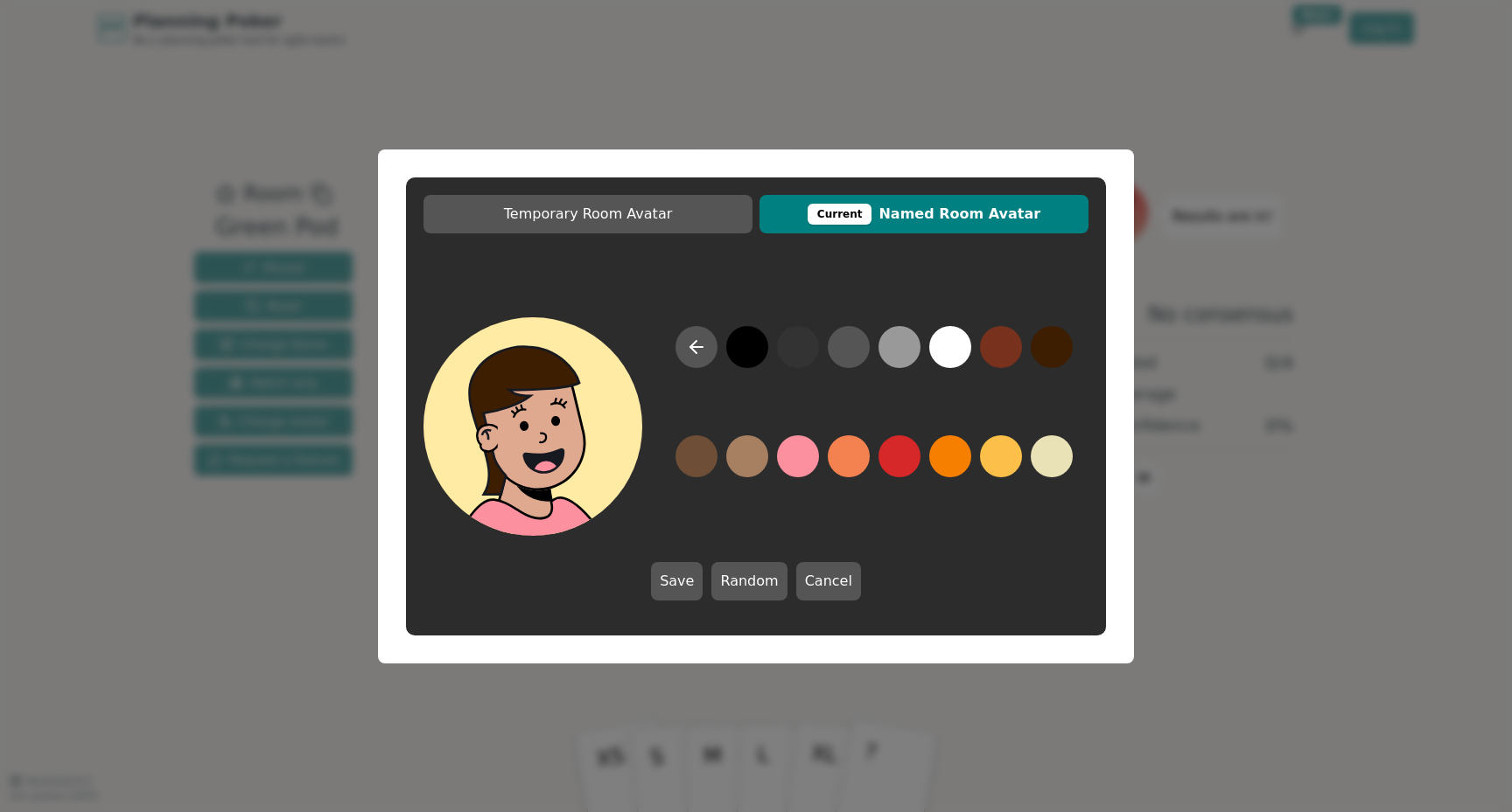
click at [1042, 344] on button at bounding box center [1051, 347] width 42 height 42
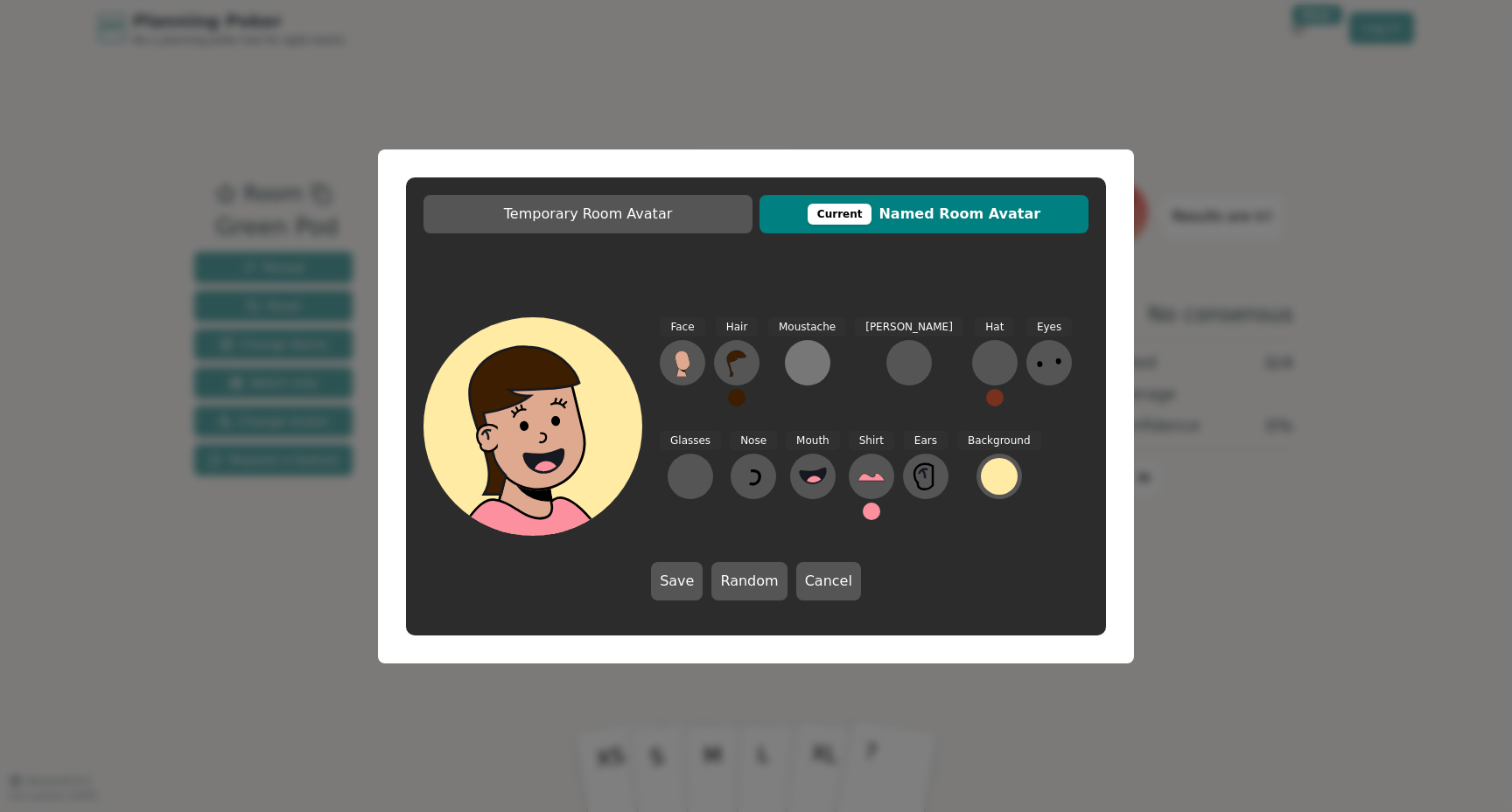
click at [806, 358] on div at bounding box center [808, 363] width 28 height 28
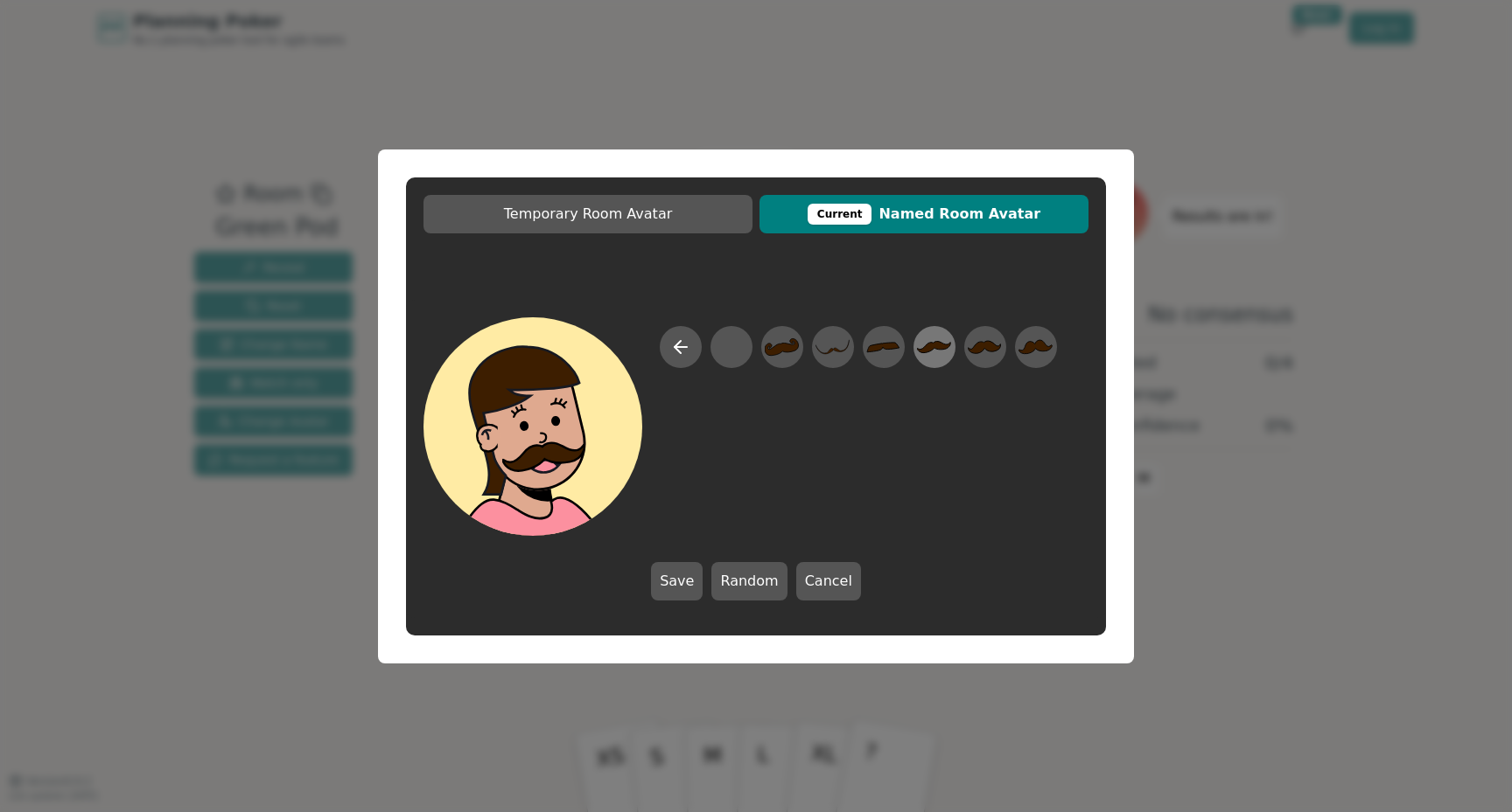
click at [930, 347] on icon at bounding box center [935, 346] width 34 height 12
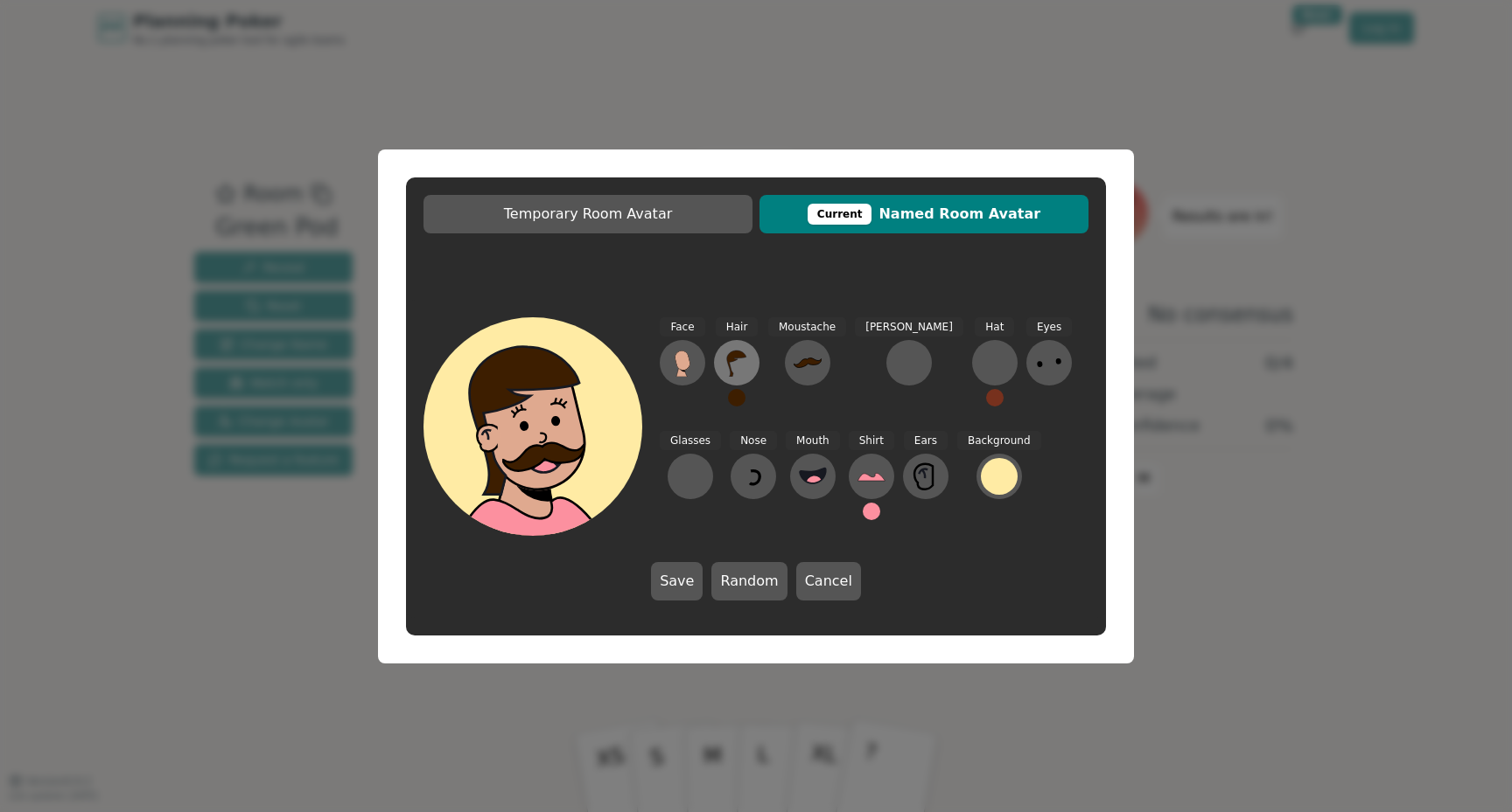
click at [749, 372] on icon at bounding box center [737, 363] width 28 height 28
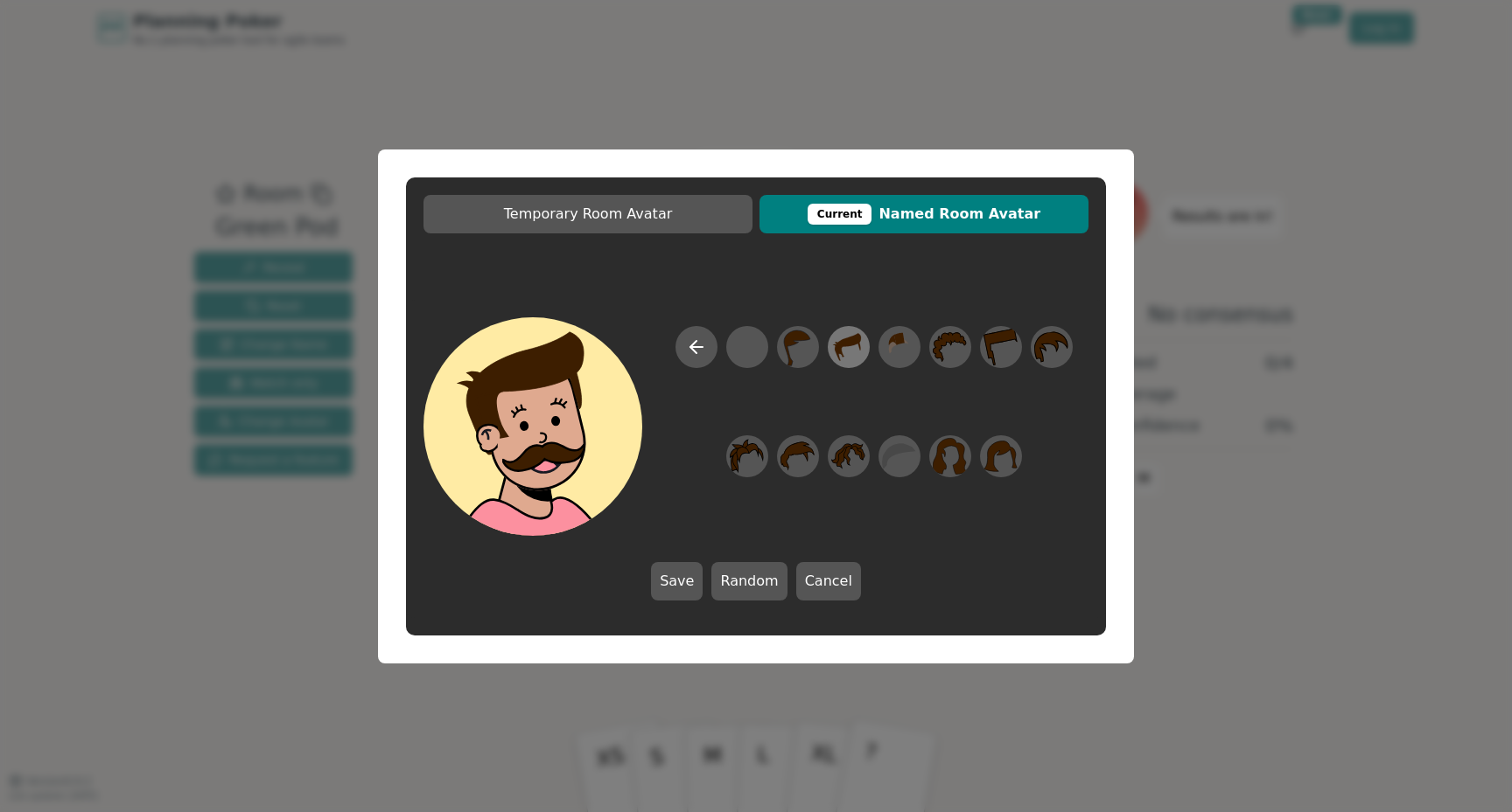
click at [847, 349] on icon at bounding box center [848, 347] width 34 height 39
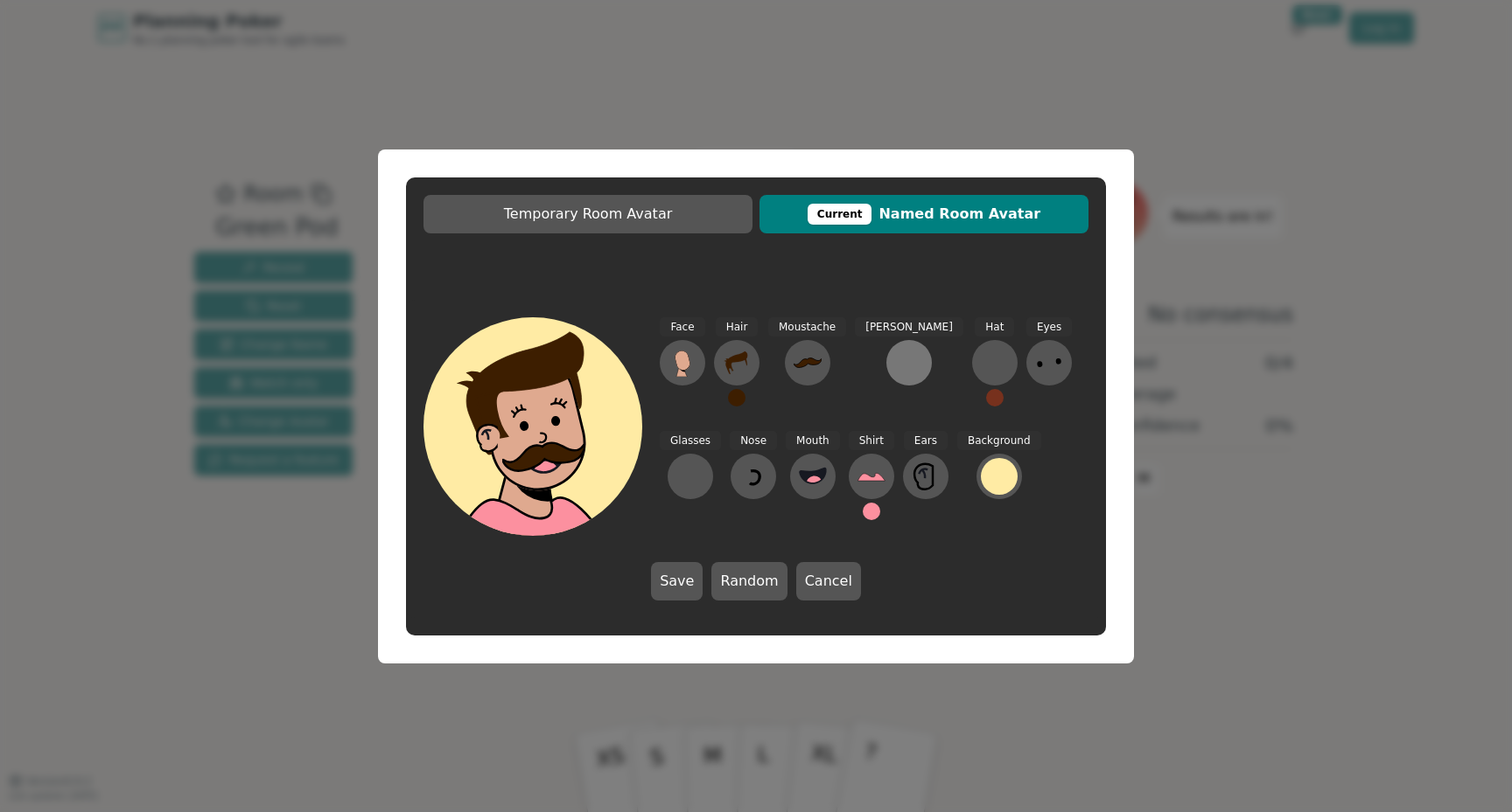
click at [895, 362] on div at bounding box center [909, 363] width 28 height 28
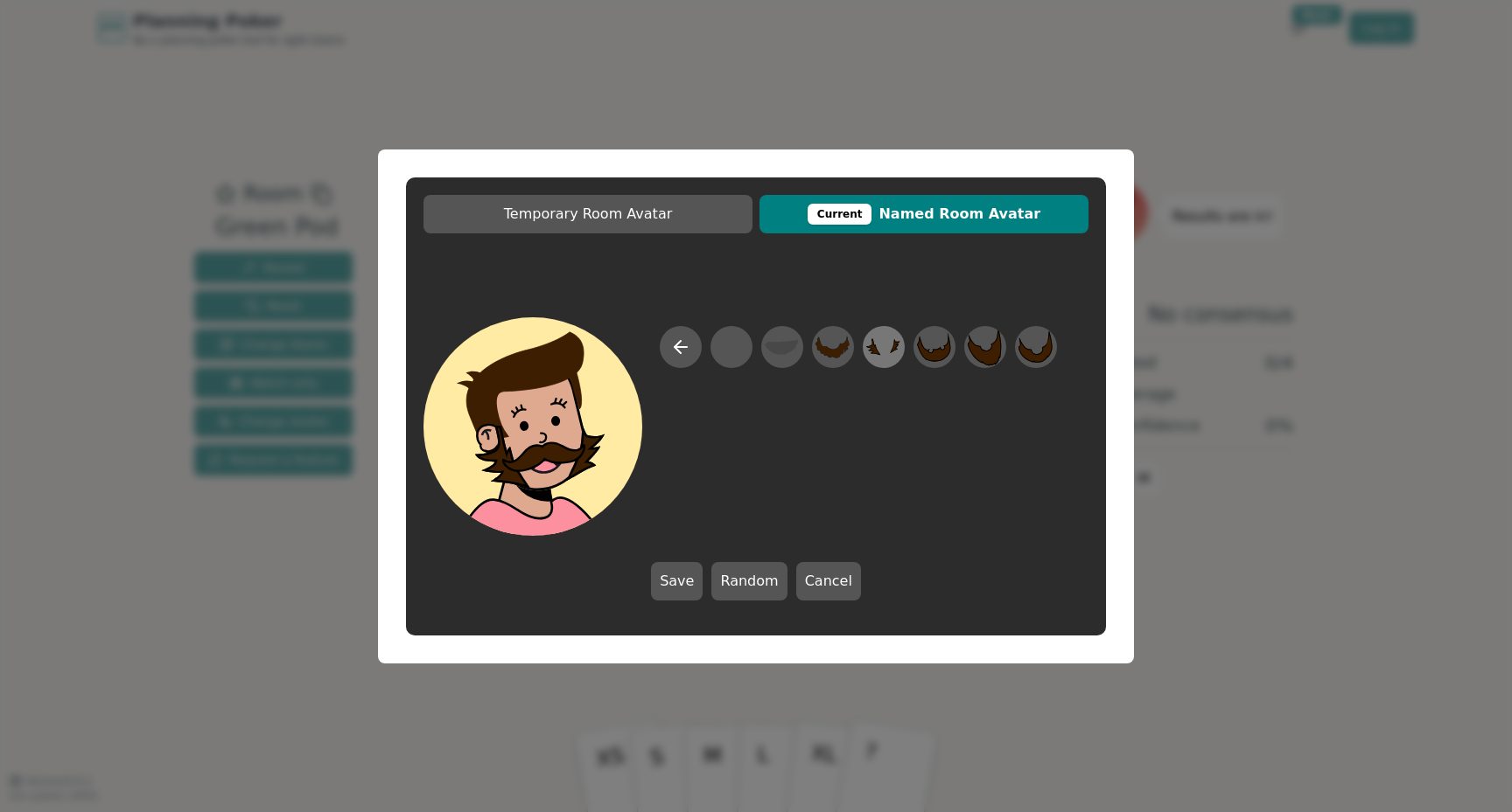
click at [878, 351] on icon at bounding box center [874, 346] width 15 height 17
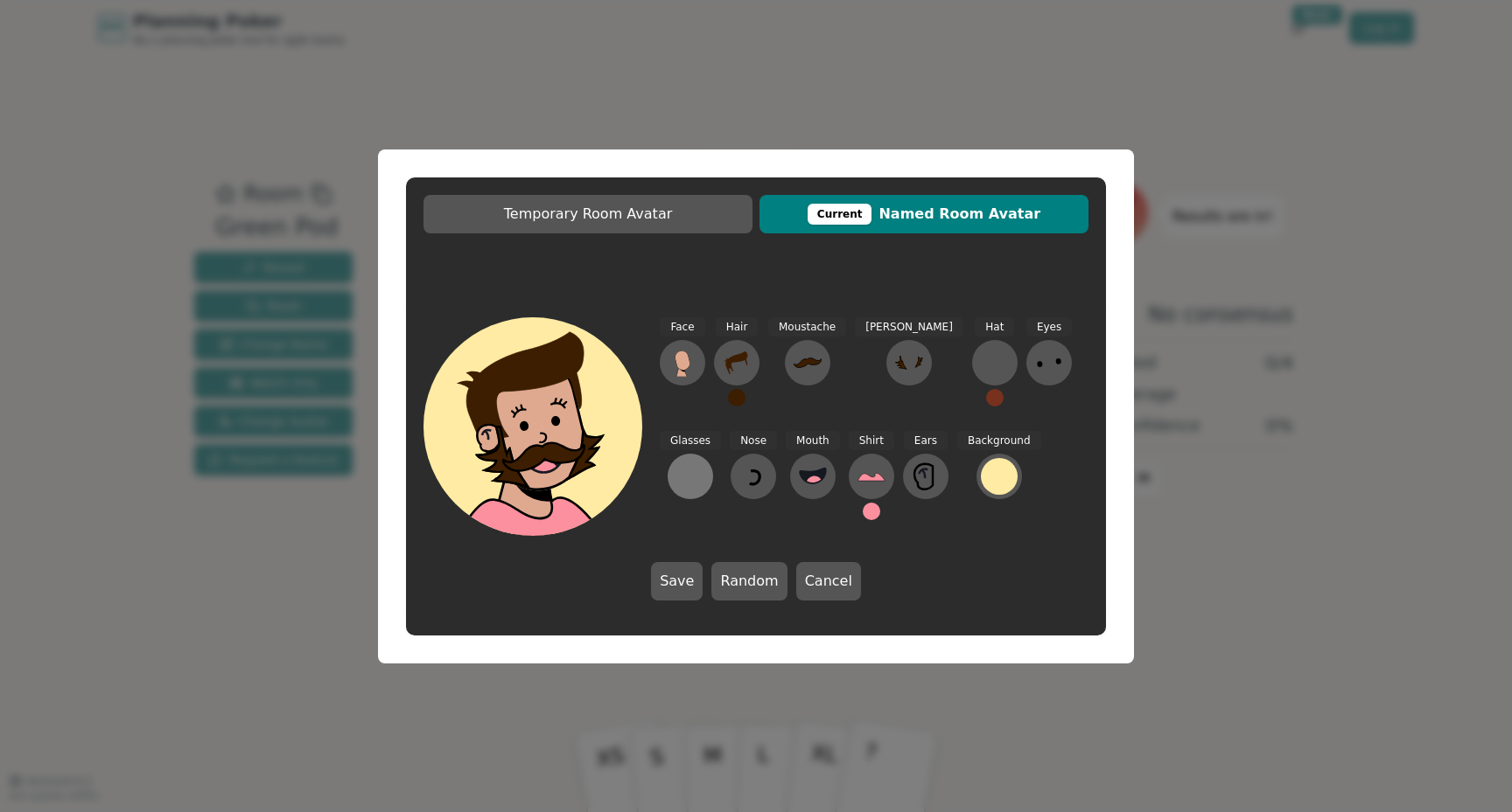
click at [704, 462] on div at bounding box center [691, 477] width 28 height 28
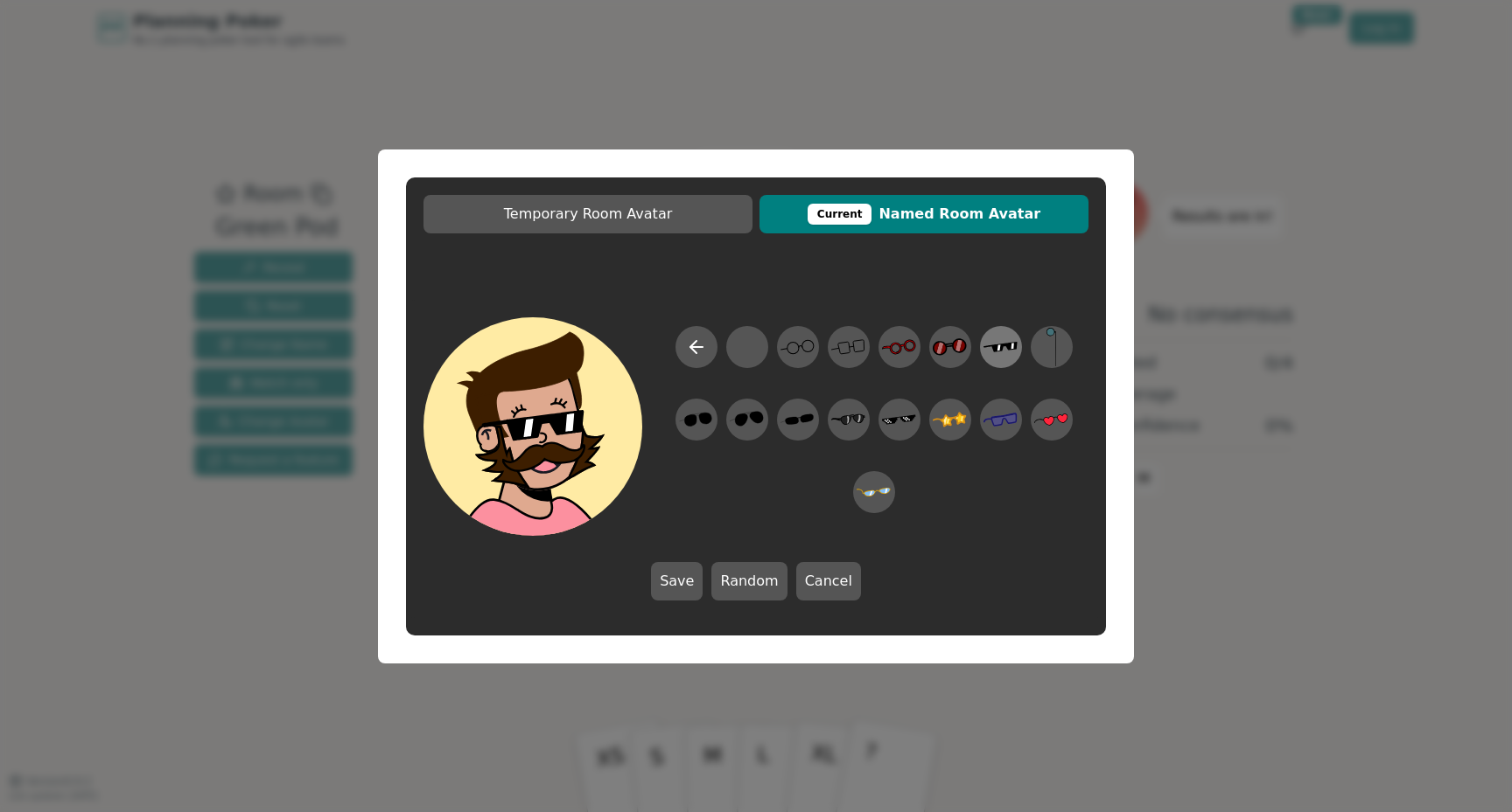
click at [1001, 334] on icon at bounding box center [1001, 347] width 34 height 39
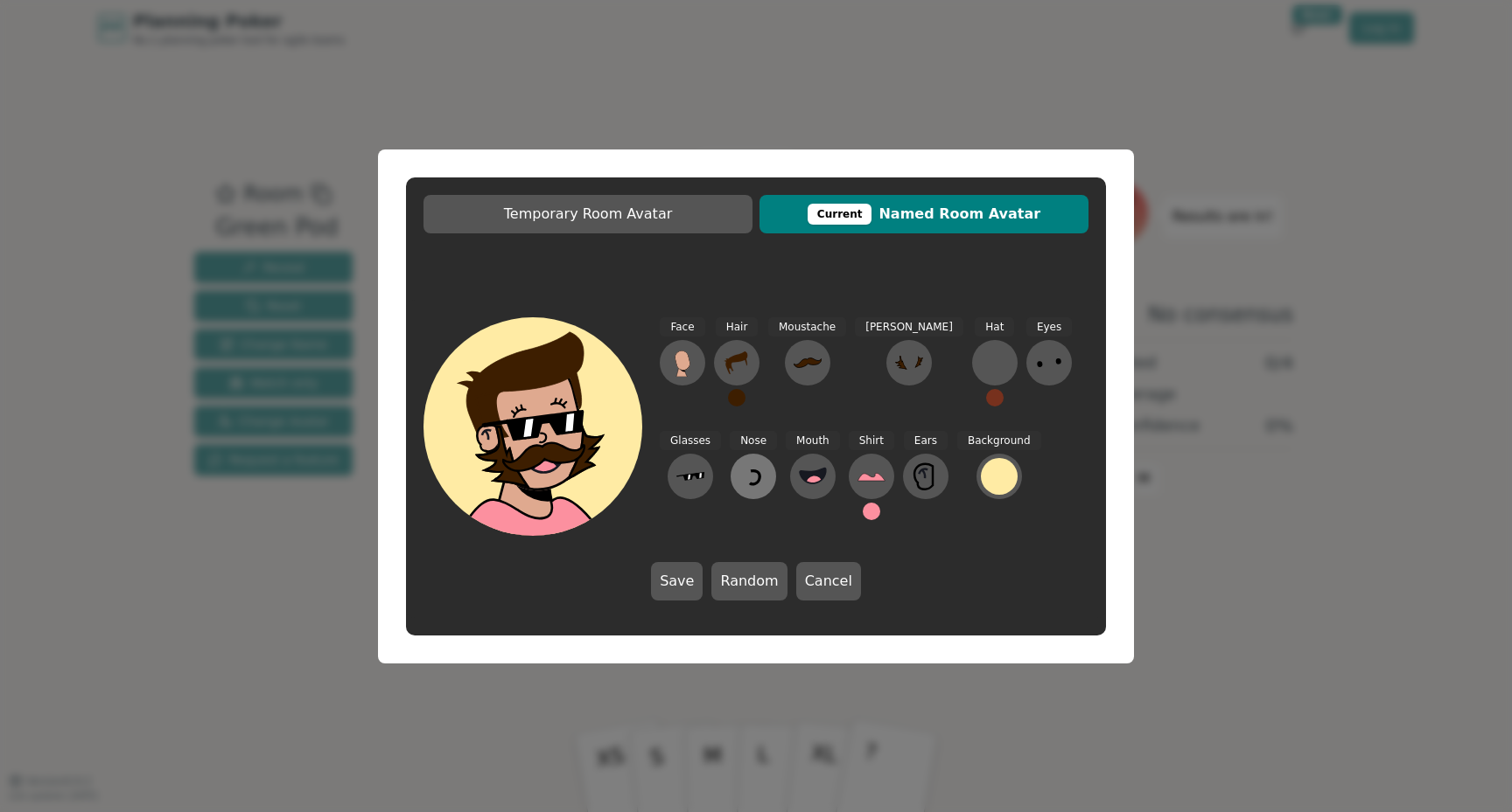
click at [740, 478] on icon at bounding box center [754, 477] width 28 height 28
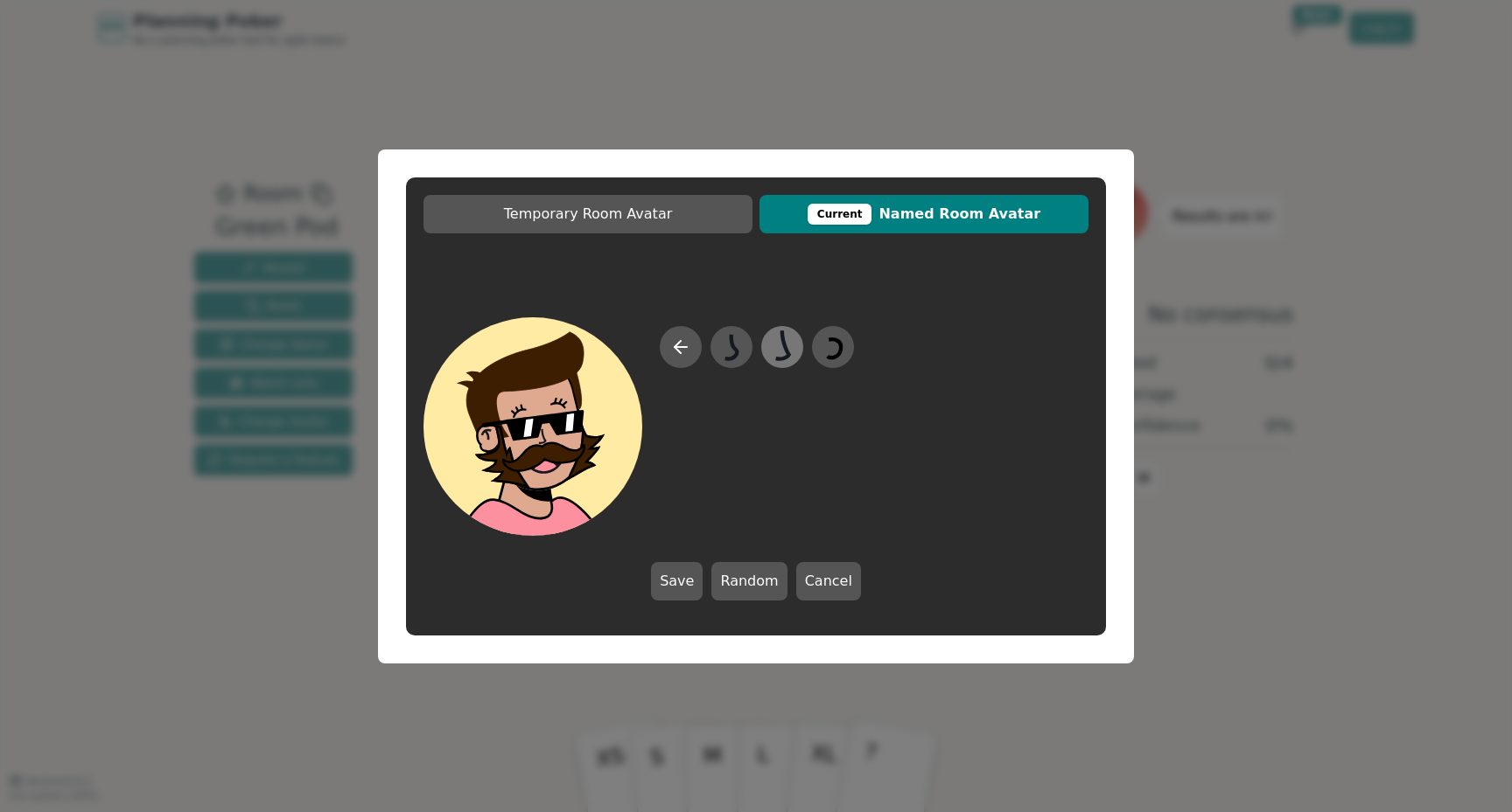
click at [771, 347] on icon at bounding box center [781, 347] width 34 height 39
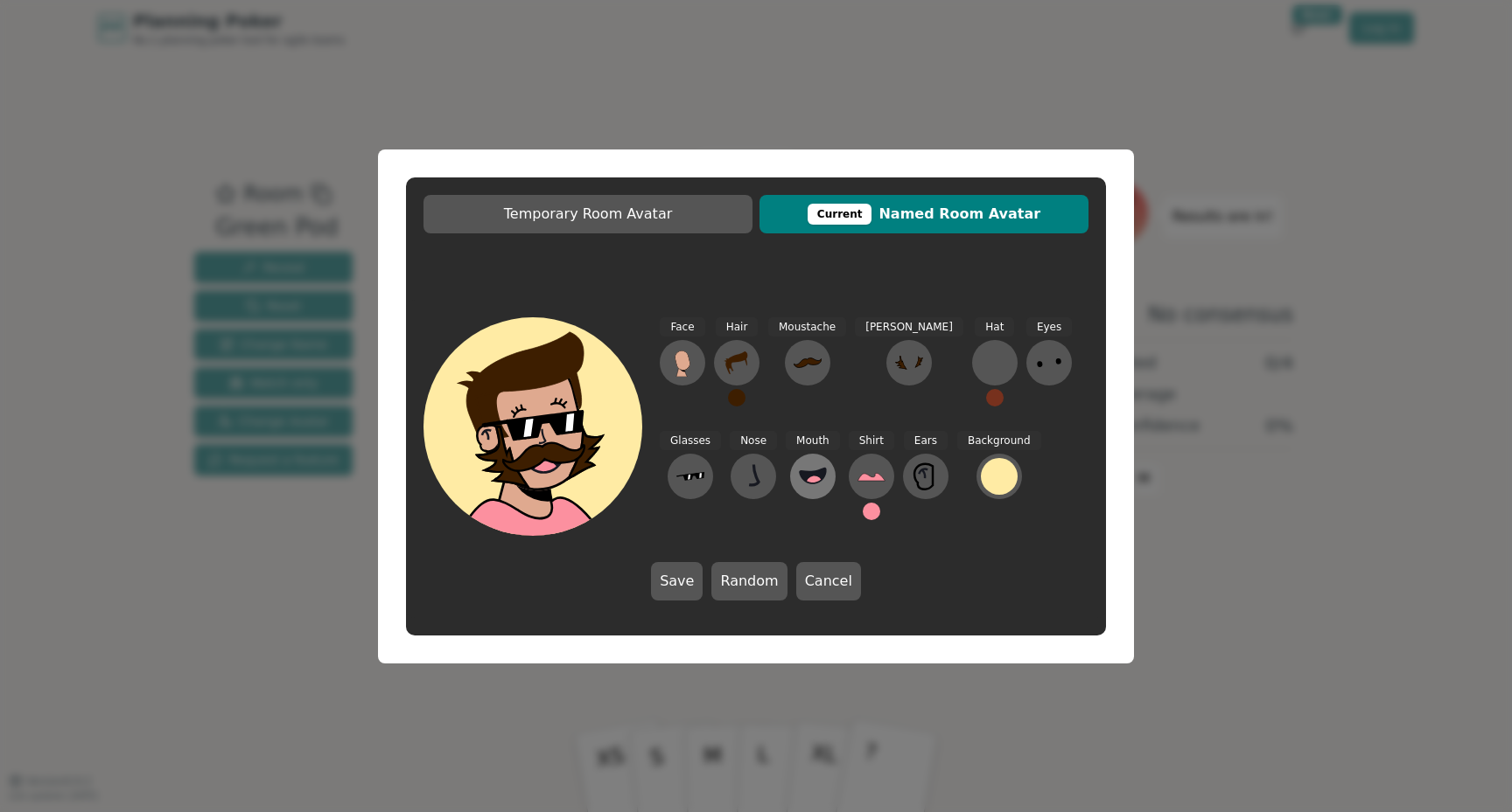
click at [805, 483] on circle at bounding box center [814, 485] width 19 height 19
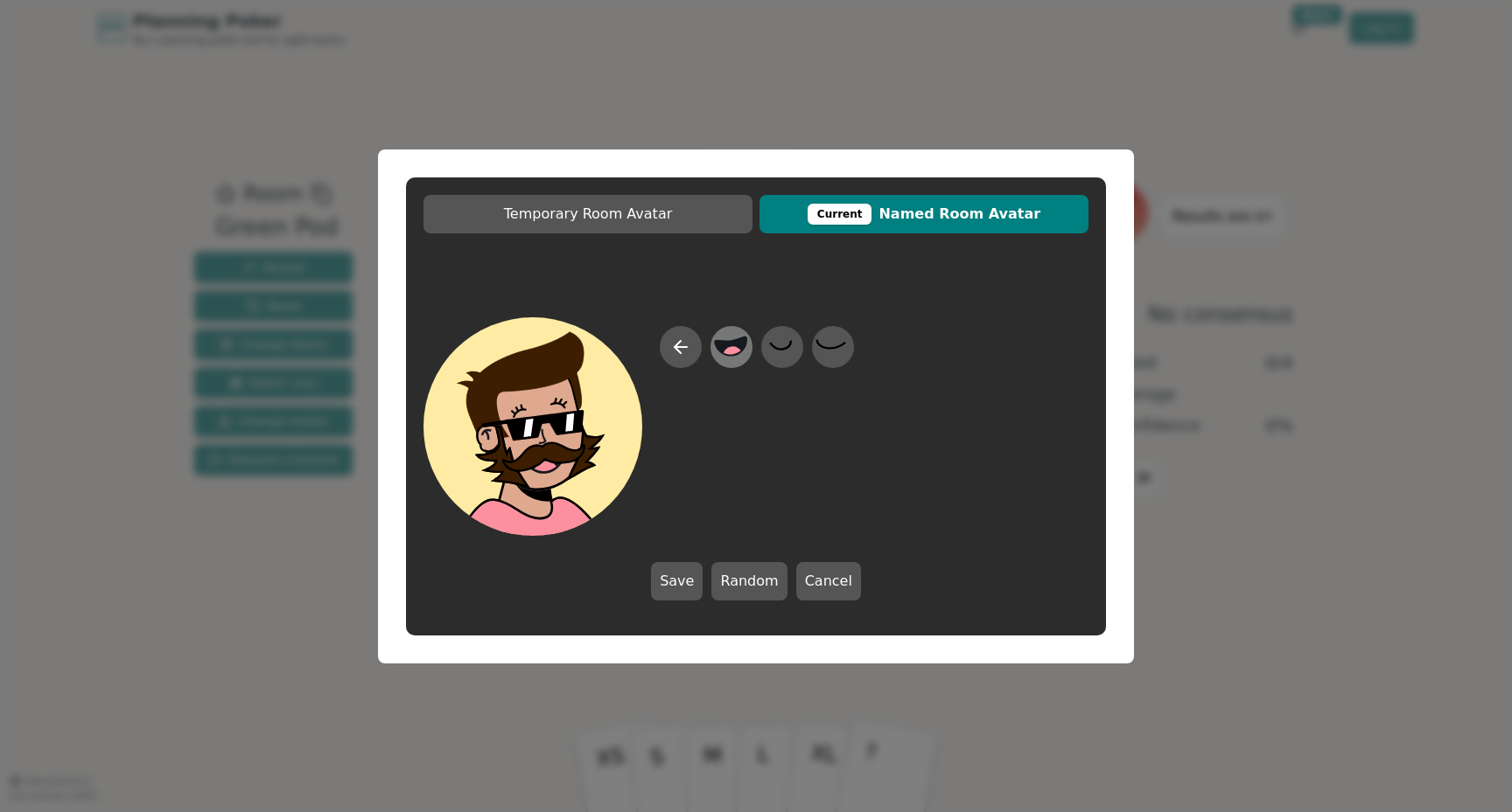
click at [740, 348] on icon at bounding box center [731, 345] width 31 height 19
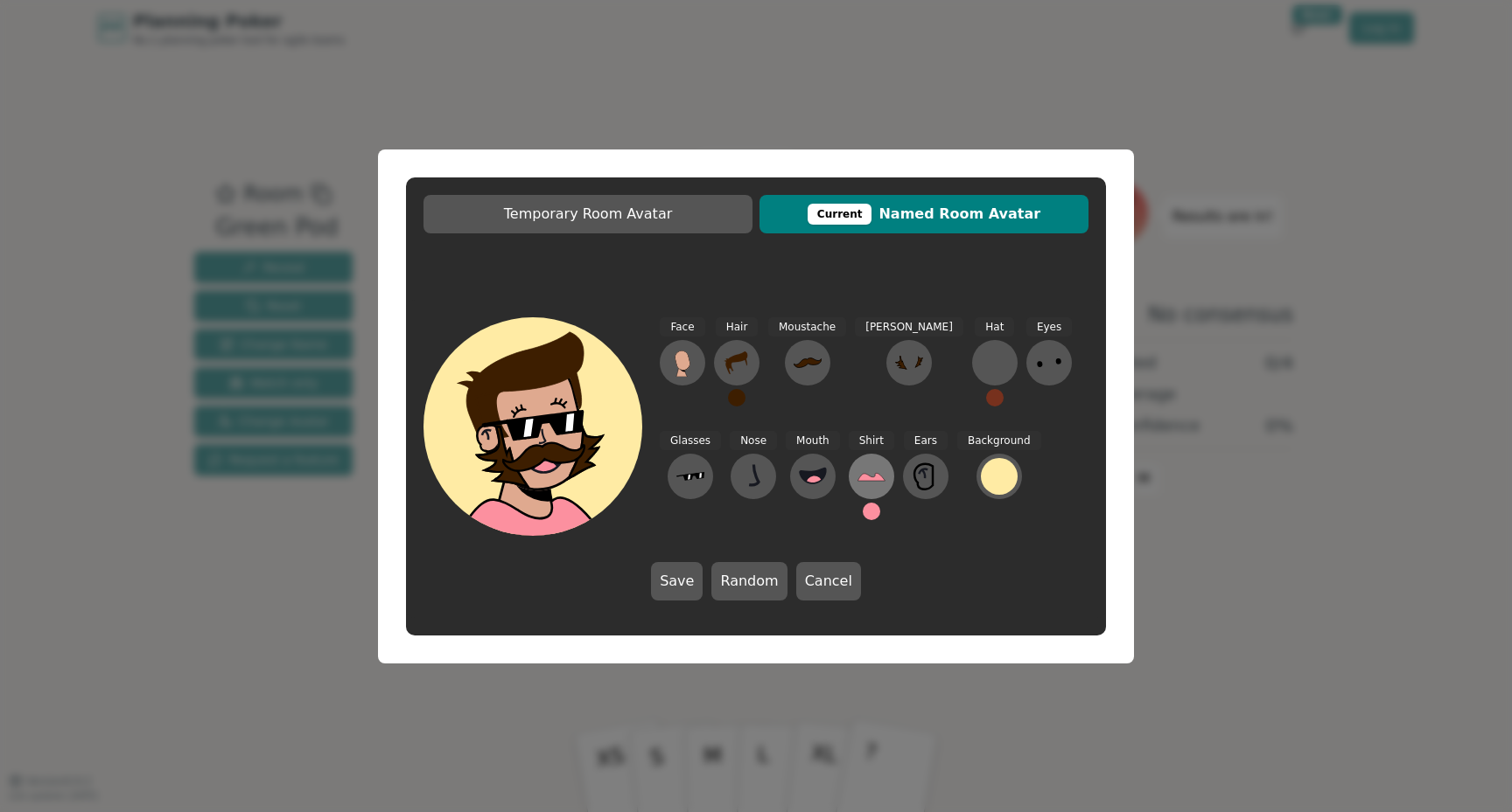
click at [858, 488] on icon at bounding box center [872, 477] width 28 height 28
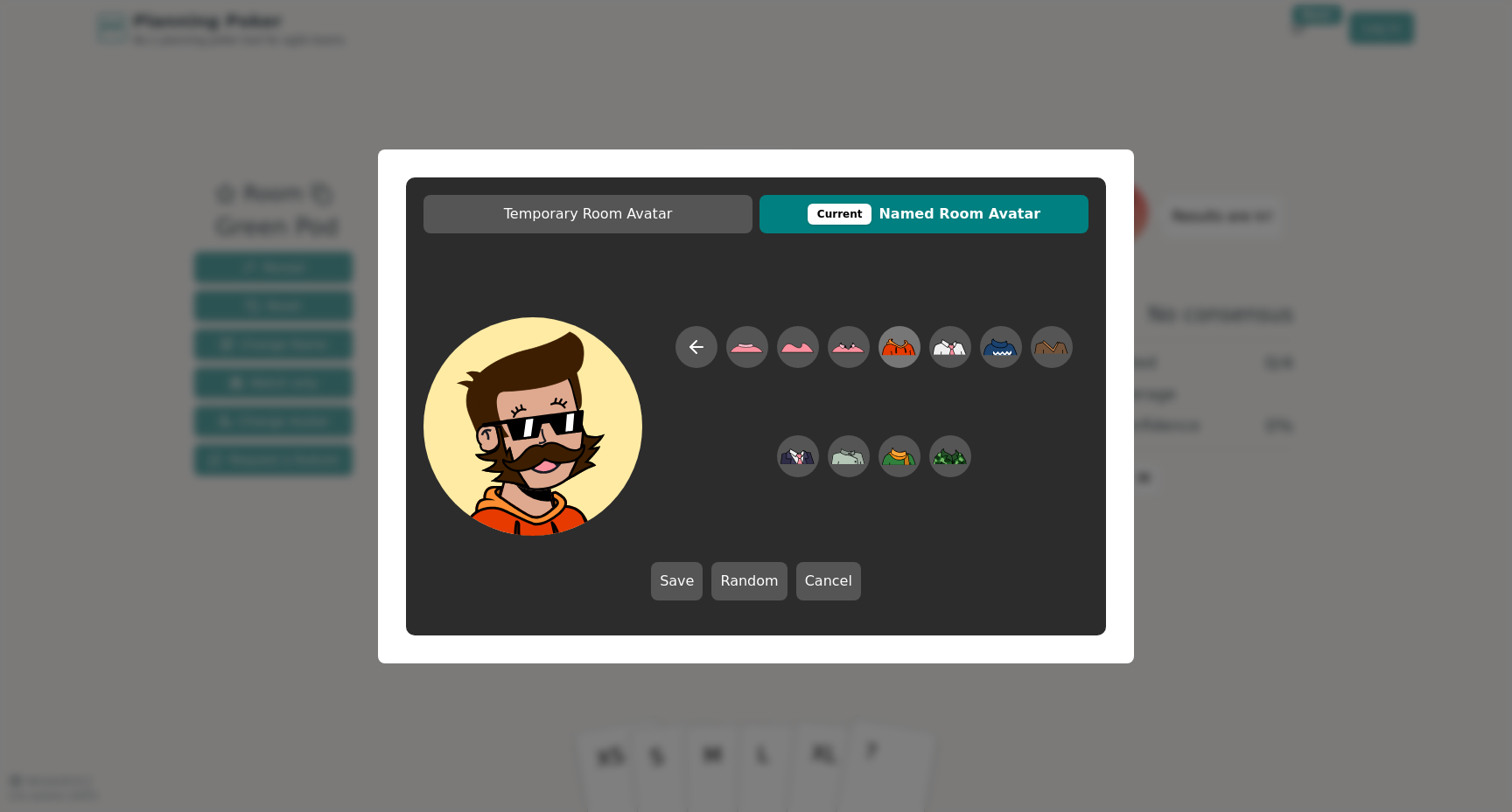
click at [890, 355] on icon at bounding box center [898, 347] width 34 height 39
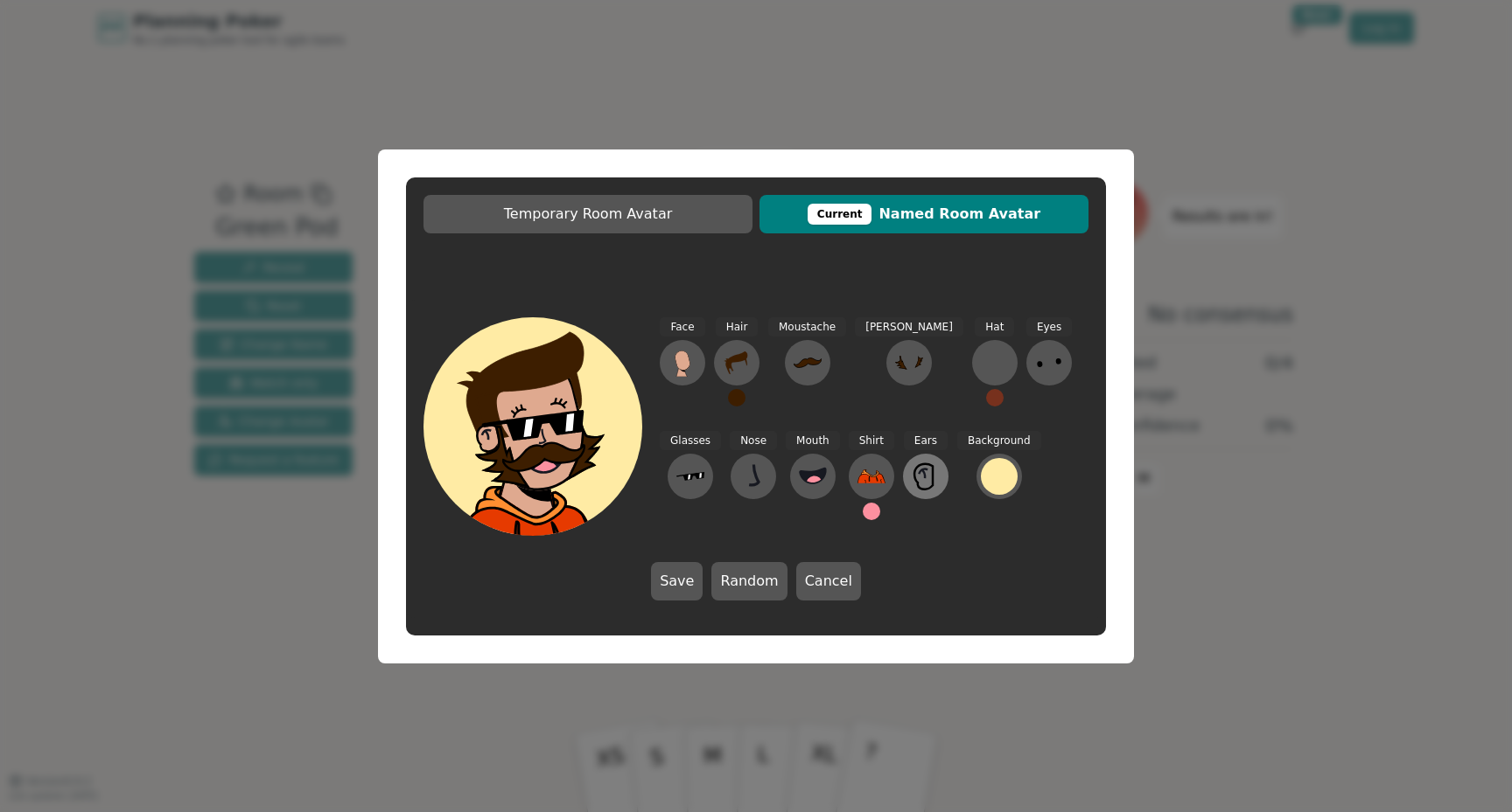
click at [919, 469] on icon at bounding box center [923, 472] width 9 height 5
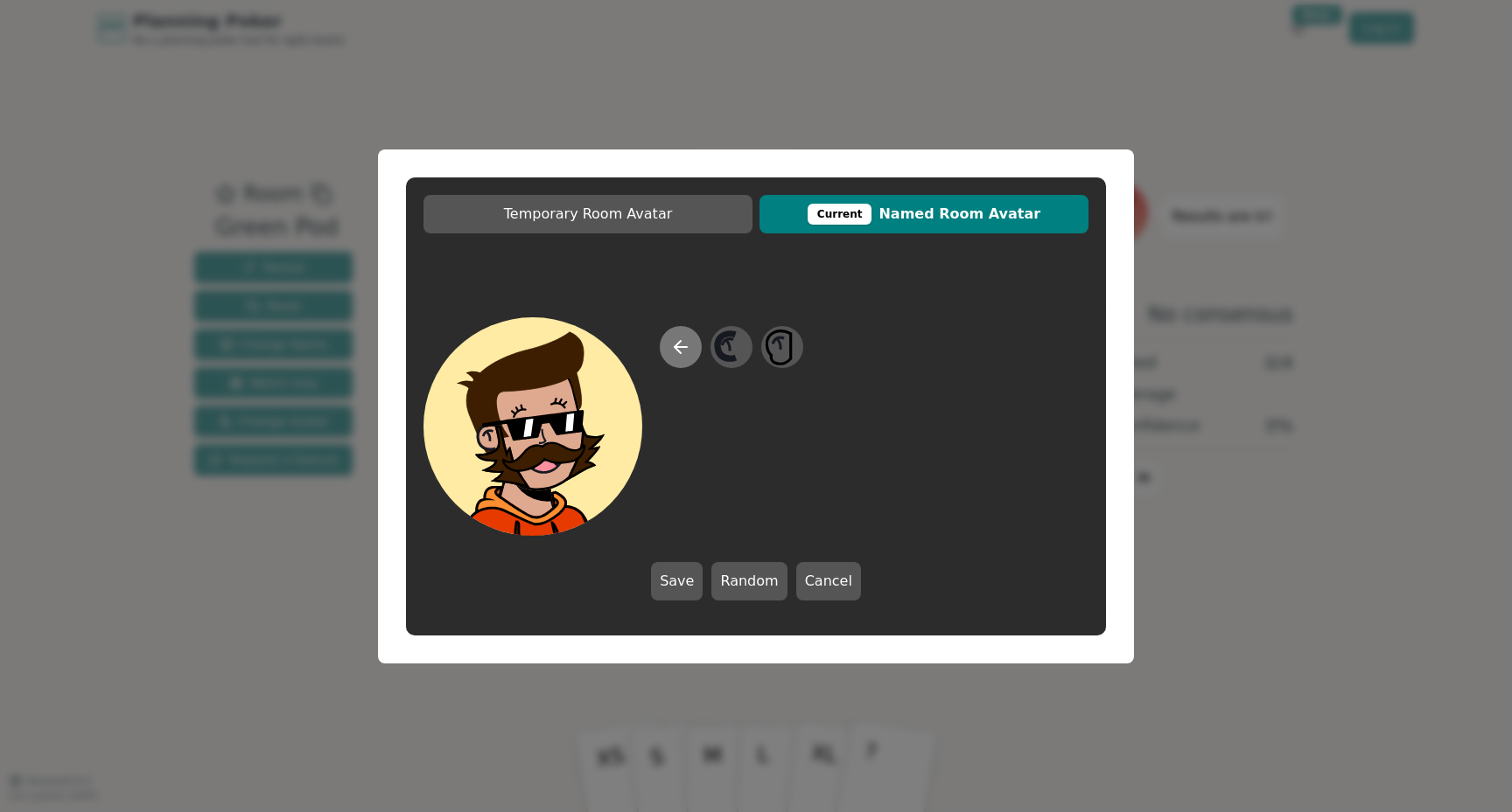
click at [686, 350] on icon at bounding box center [681, 347] width 21 height 21
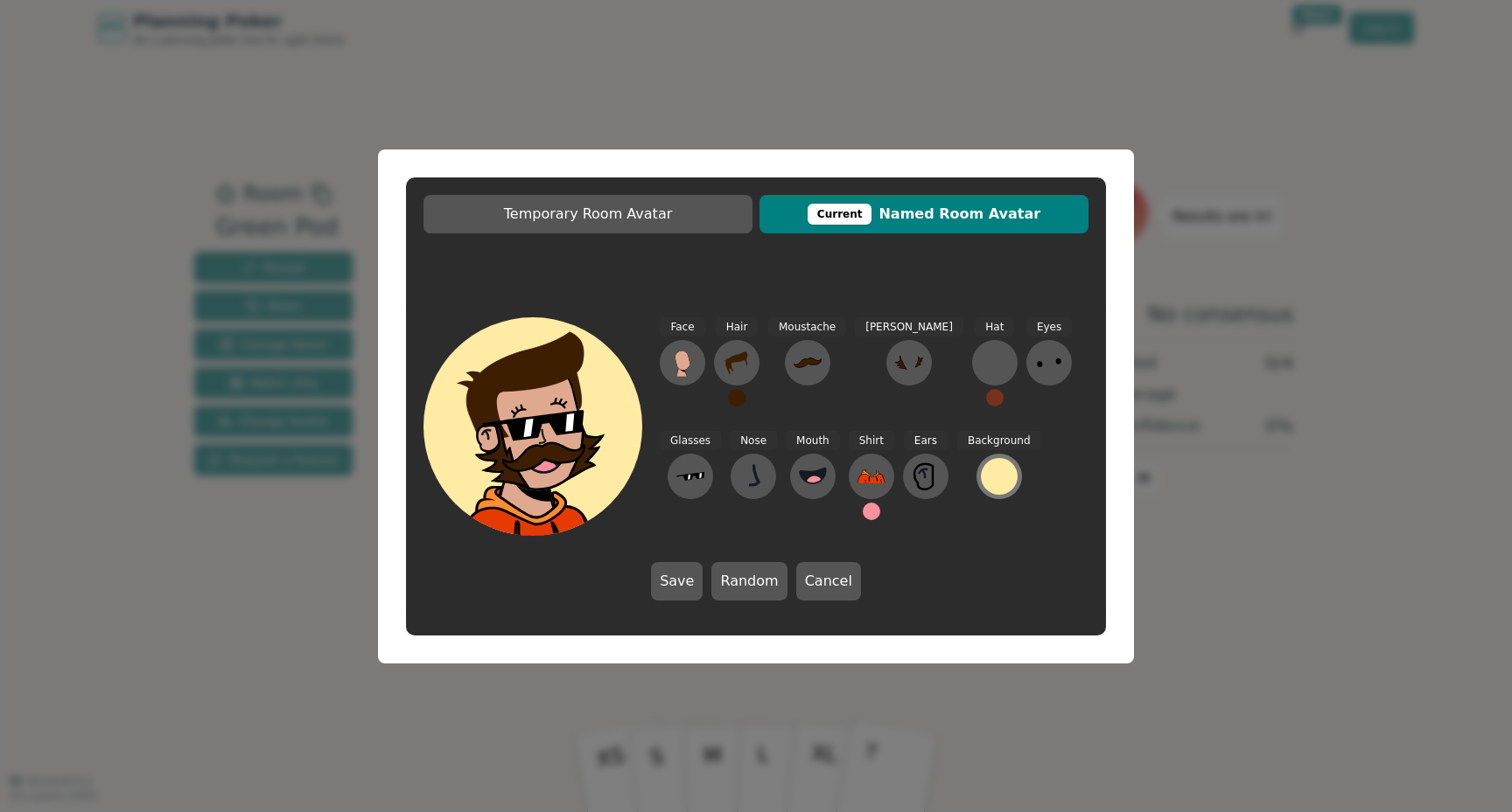
click at [981, 486] on div at bounding box center [999, 476] width 36 height 36
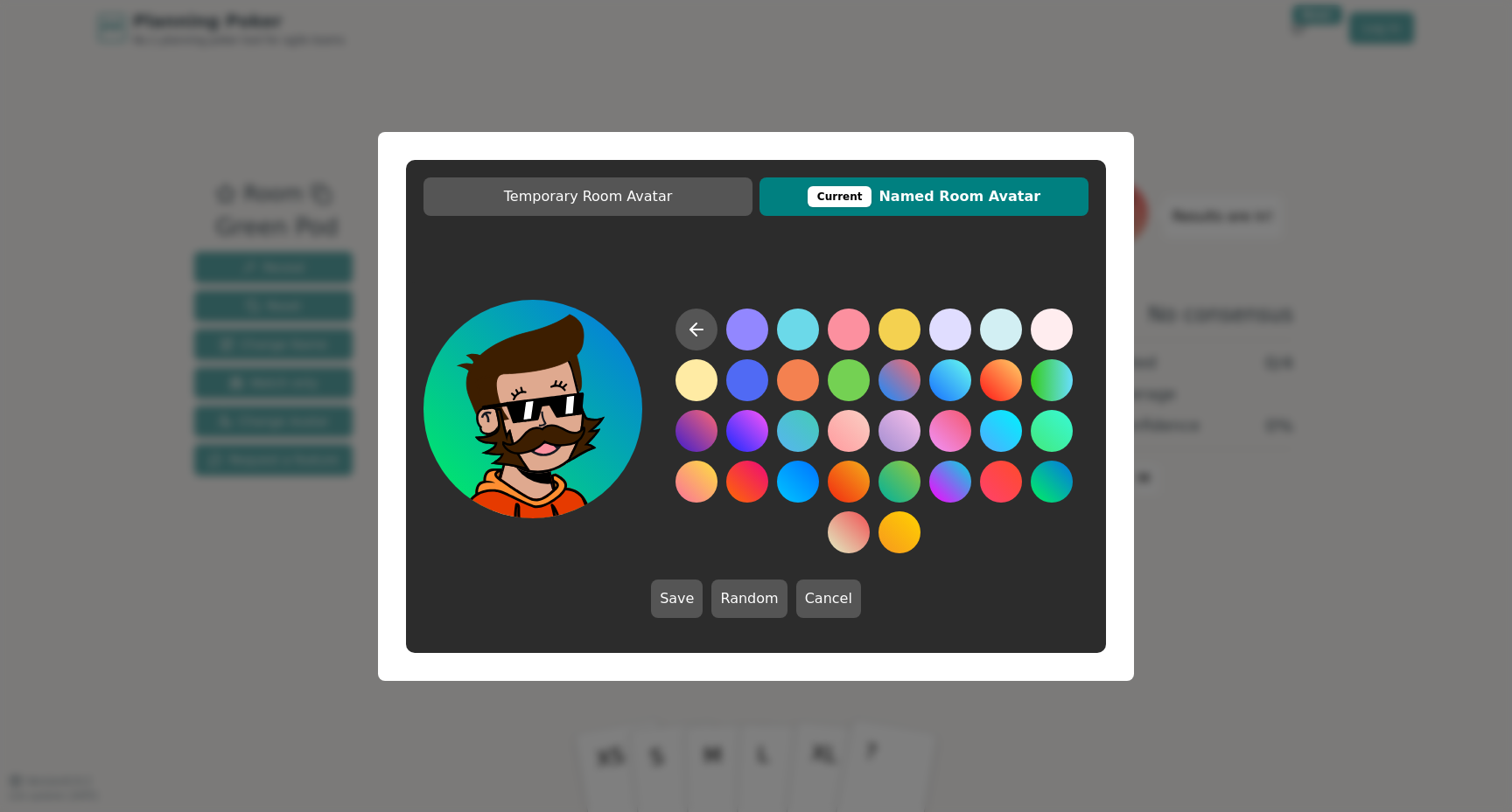
click at [1050, 482] on button at bounding box center [1051, 481] width 42 height 42
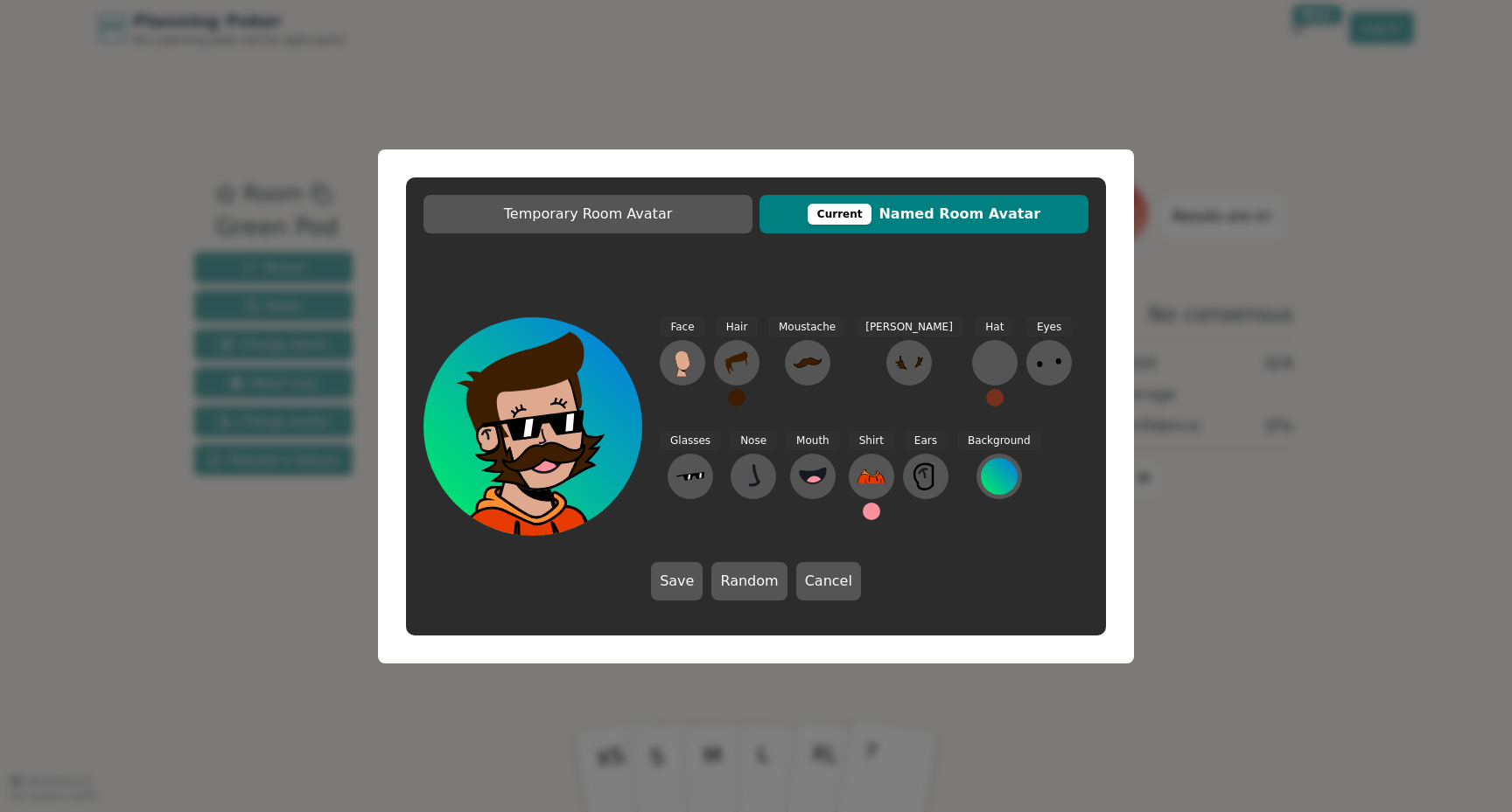
click at [863, 513] on button at bounding box center [872, 512] width 18 height 18
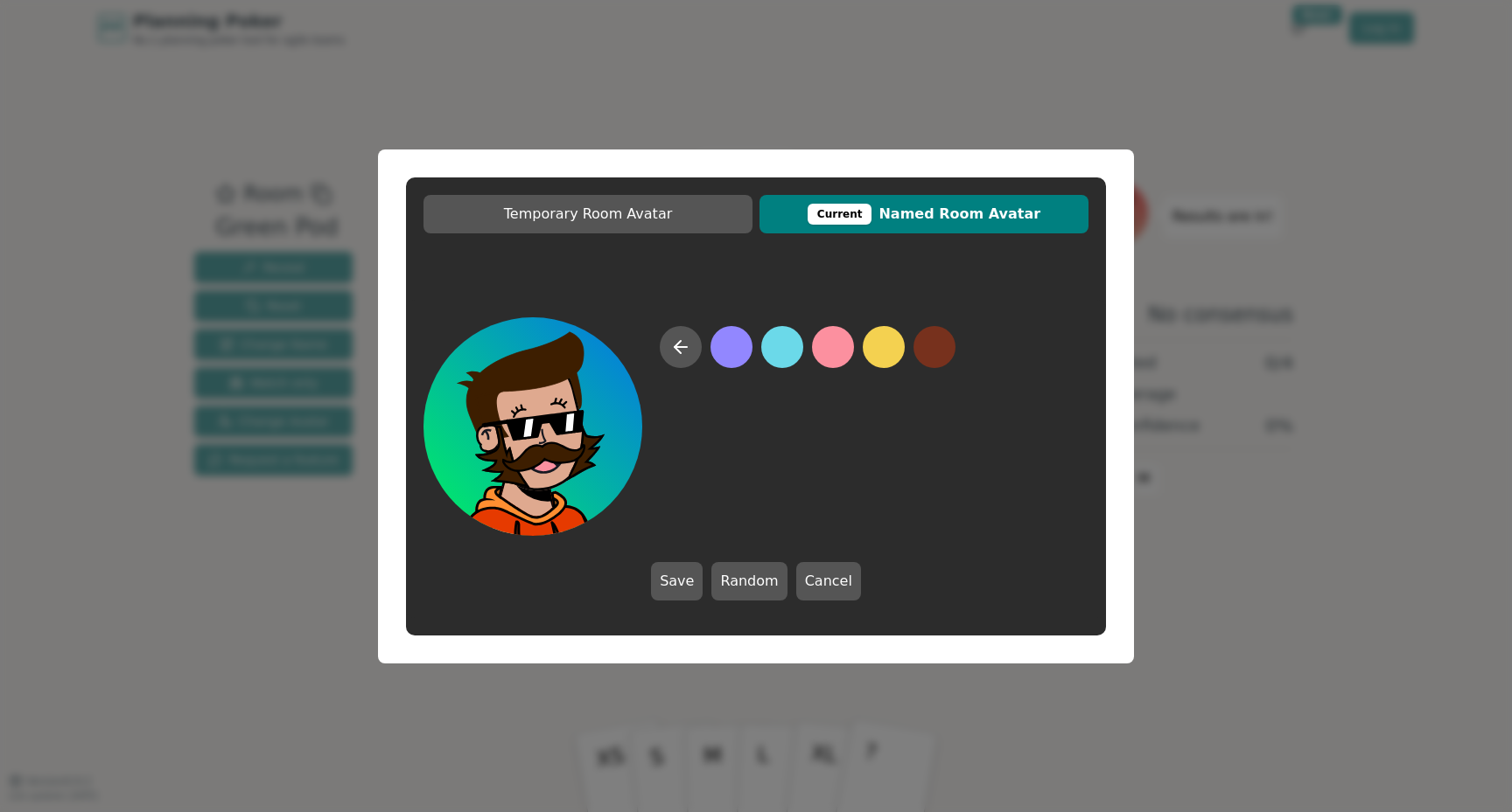
click at [792, 346] on button at bounding box center [781, 347] width 42 height 42
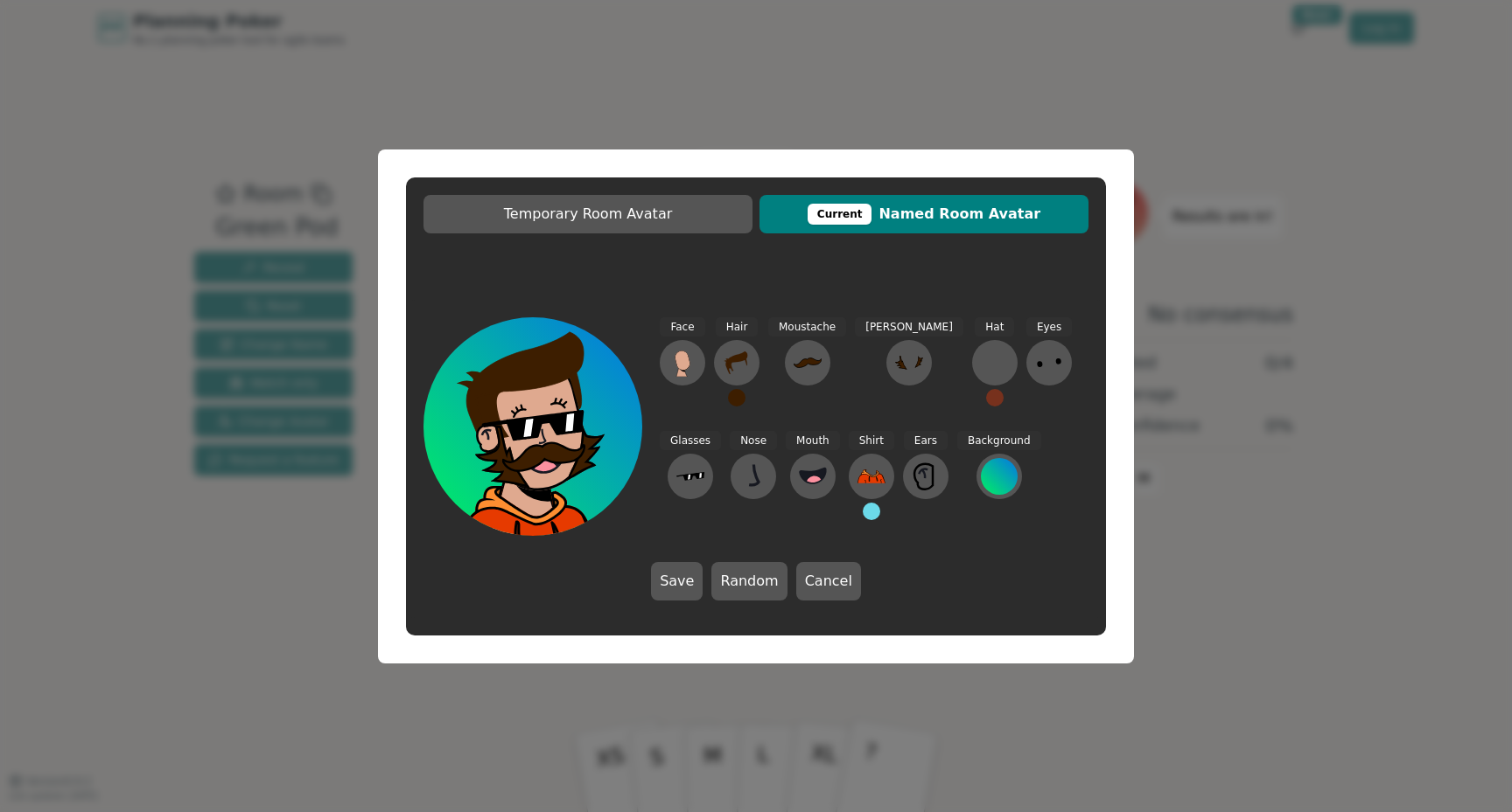
click at [737, 401] on button at bounding box center [737, 398] width 18 height 18
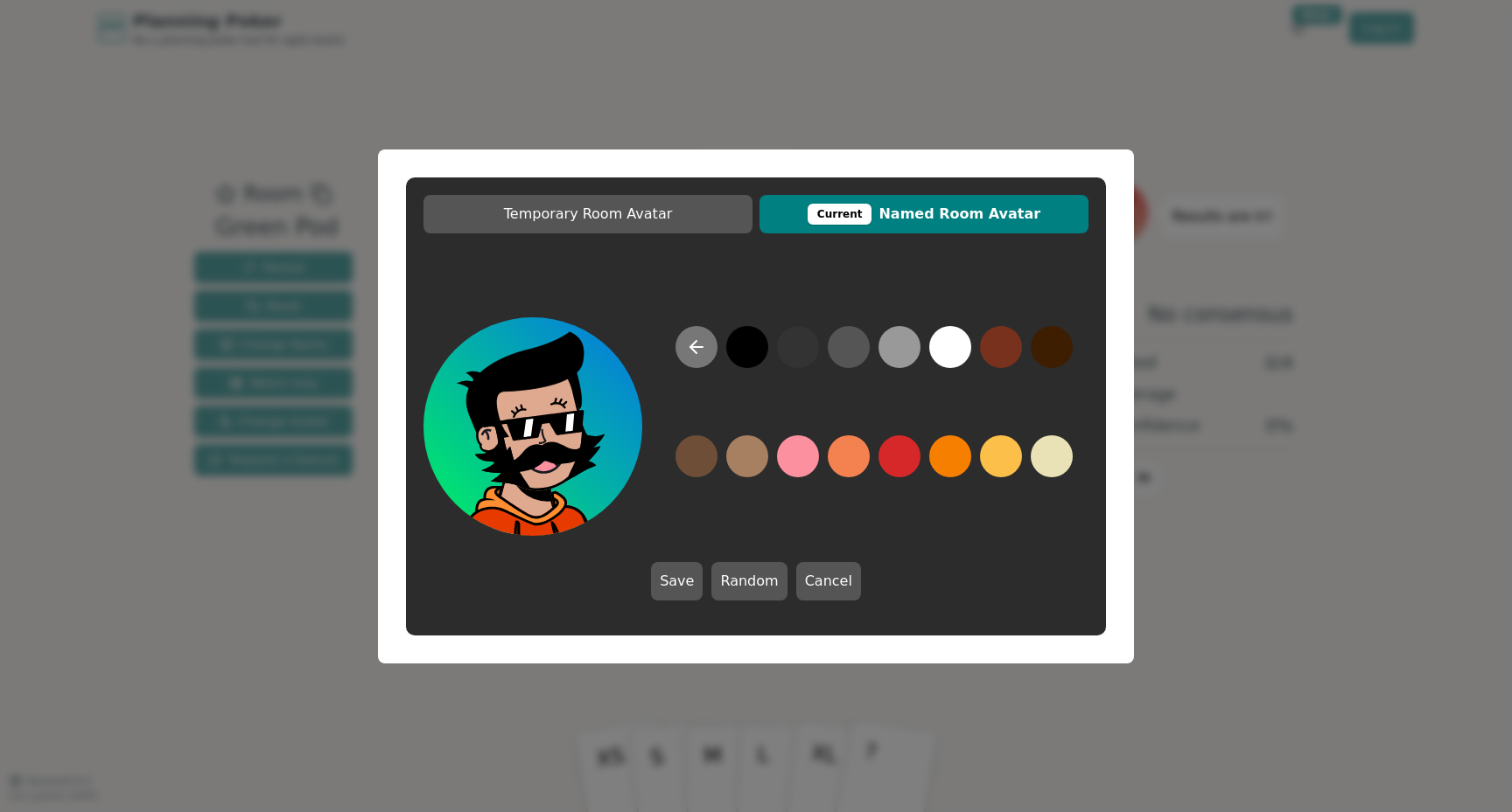
click at [693, 347] on icon at bounding box center [696, 347] width 12 height 0
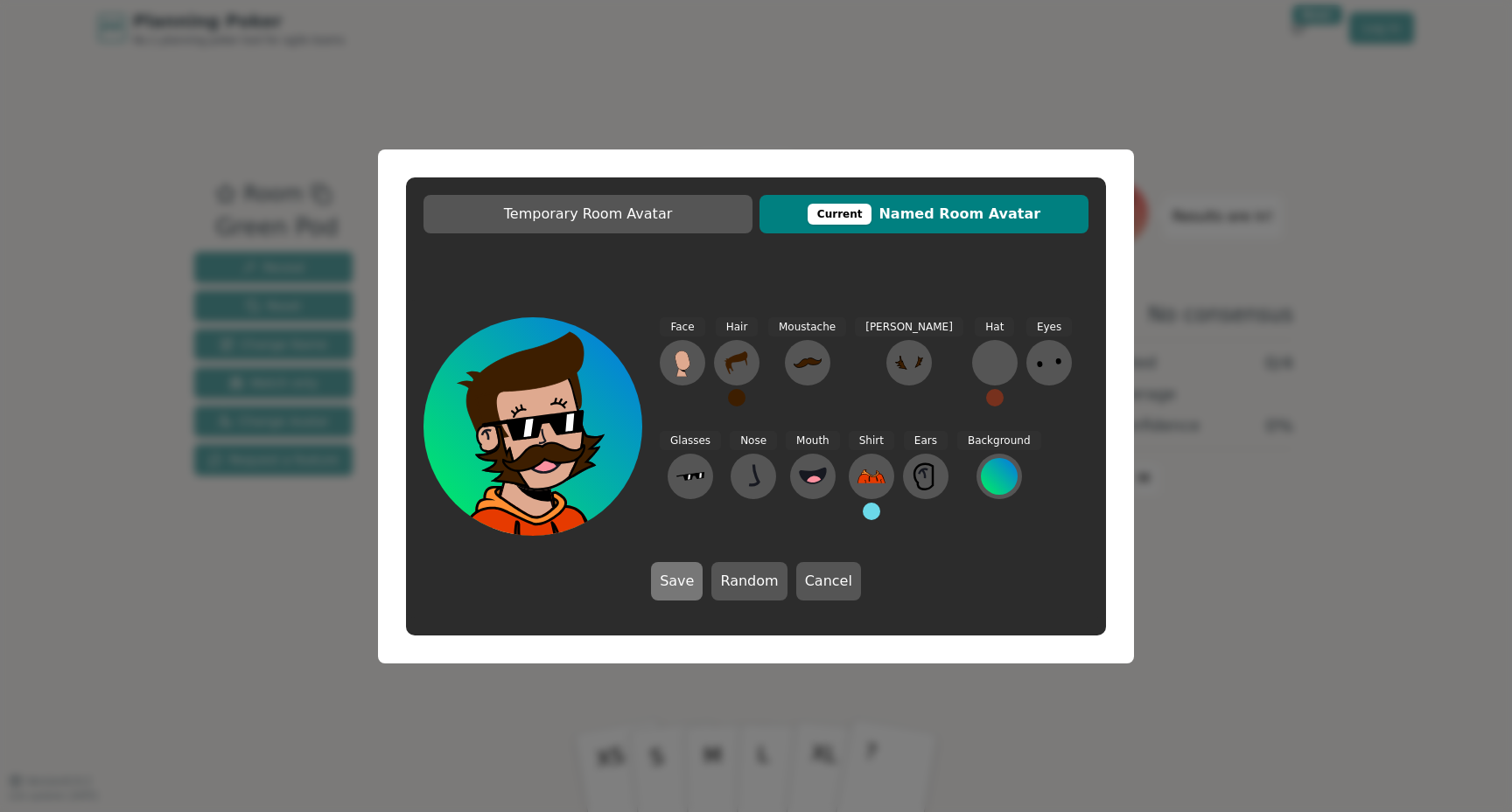
click at [677, 578] on button "Save" at bounding box center [677, 581] width 51 height 38
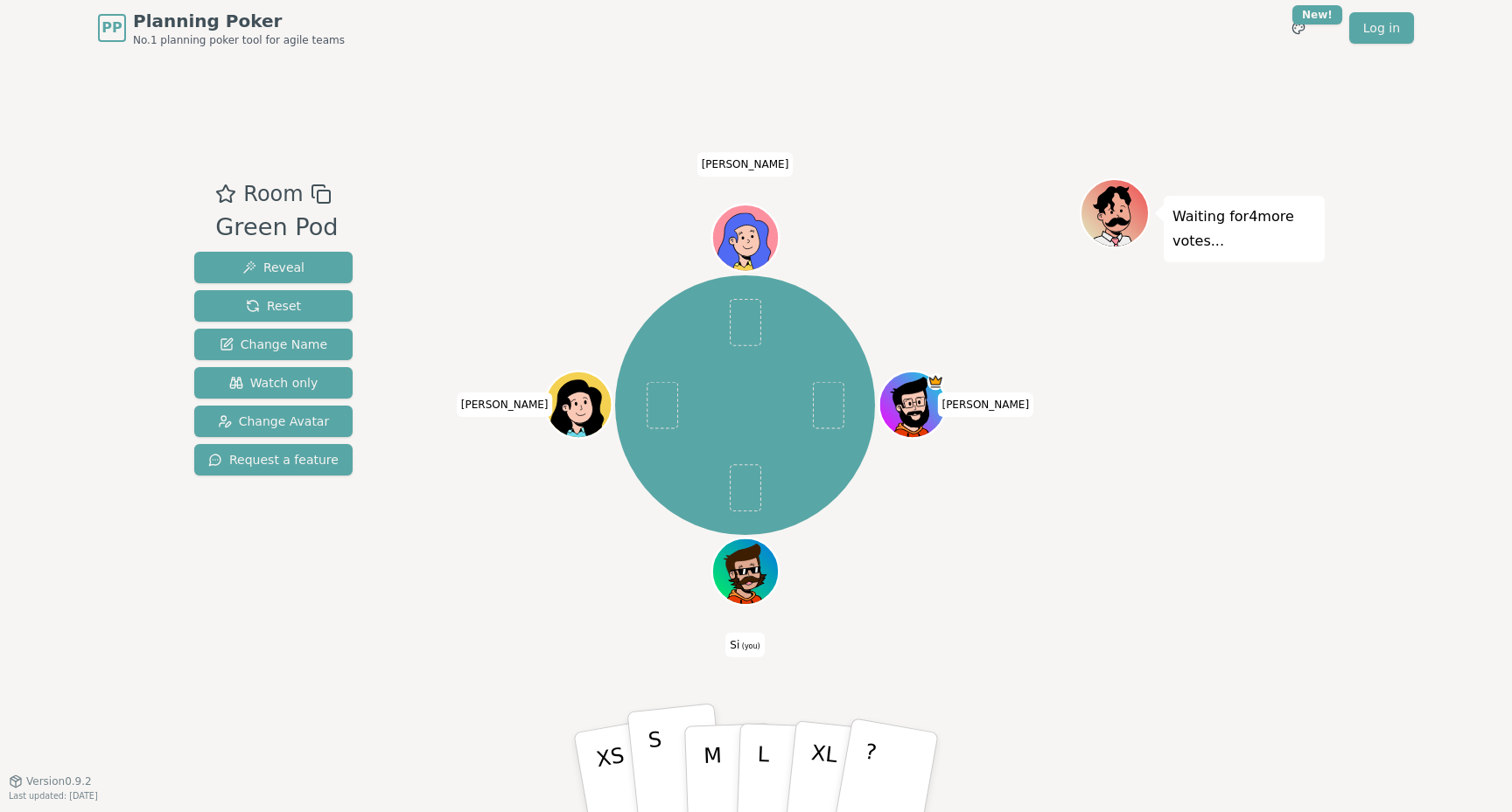
click at [652, 750] on p "S" at bounding box center [659, 775] width 23 height 95
click at [704, 778] on button "M" at bounding box center [729, 772] width 91 height 134
click at [645, 762] on button "S" at bounding box center [677, 773] width 100 height 140
click at [610, 754] on button "XS" at bounding box center [624, 772] width 109 height 145
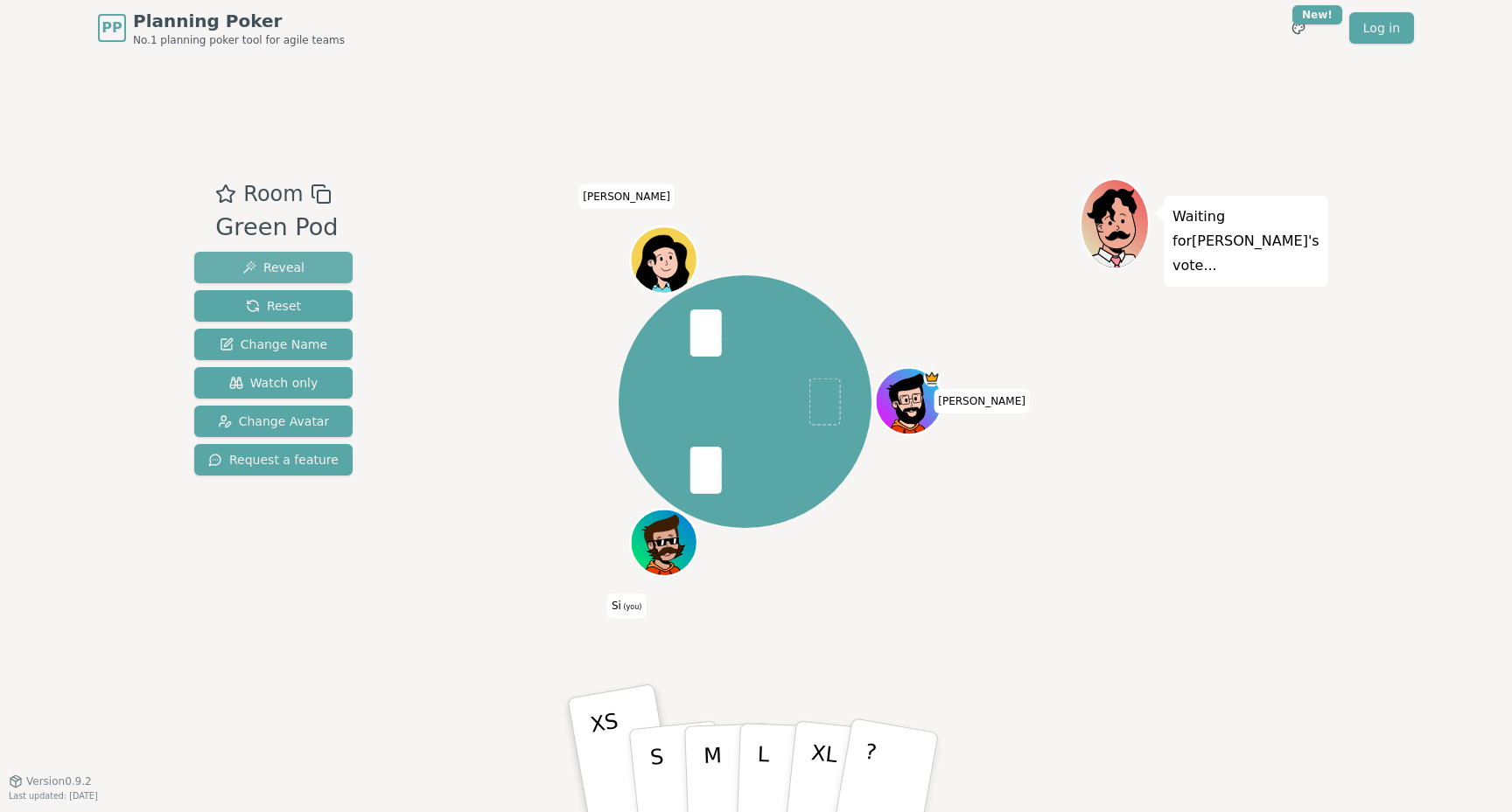
click at [306, 266] on button "Reveal" at bounding box center [273, 267] width 158 height 31
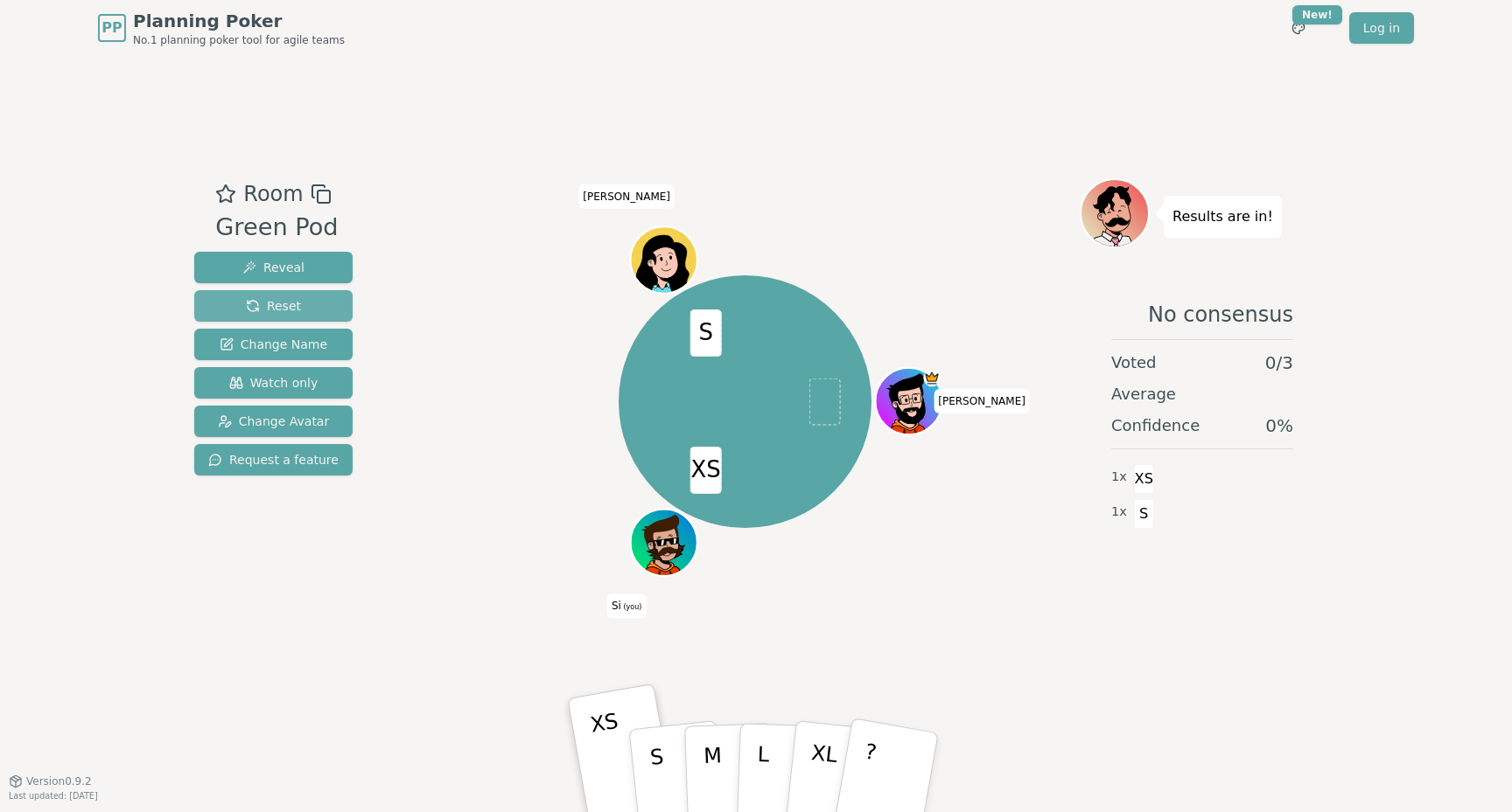
click at [297, 305] on button "Reset" at bounding box center [273, 305] width 158 height 31
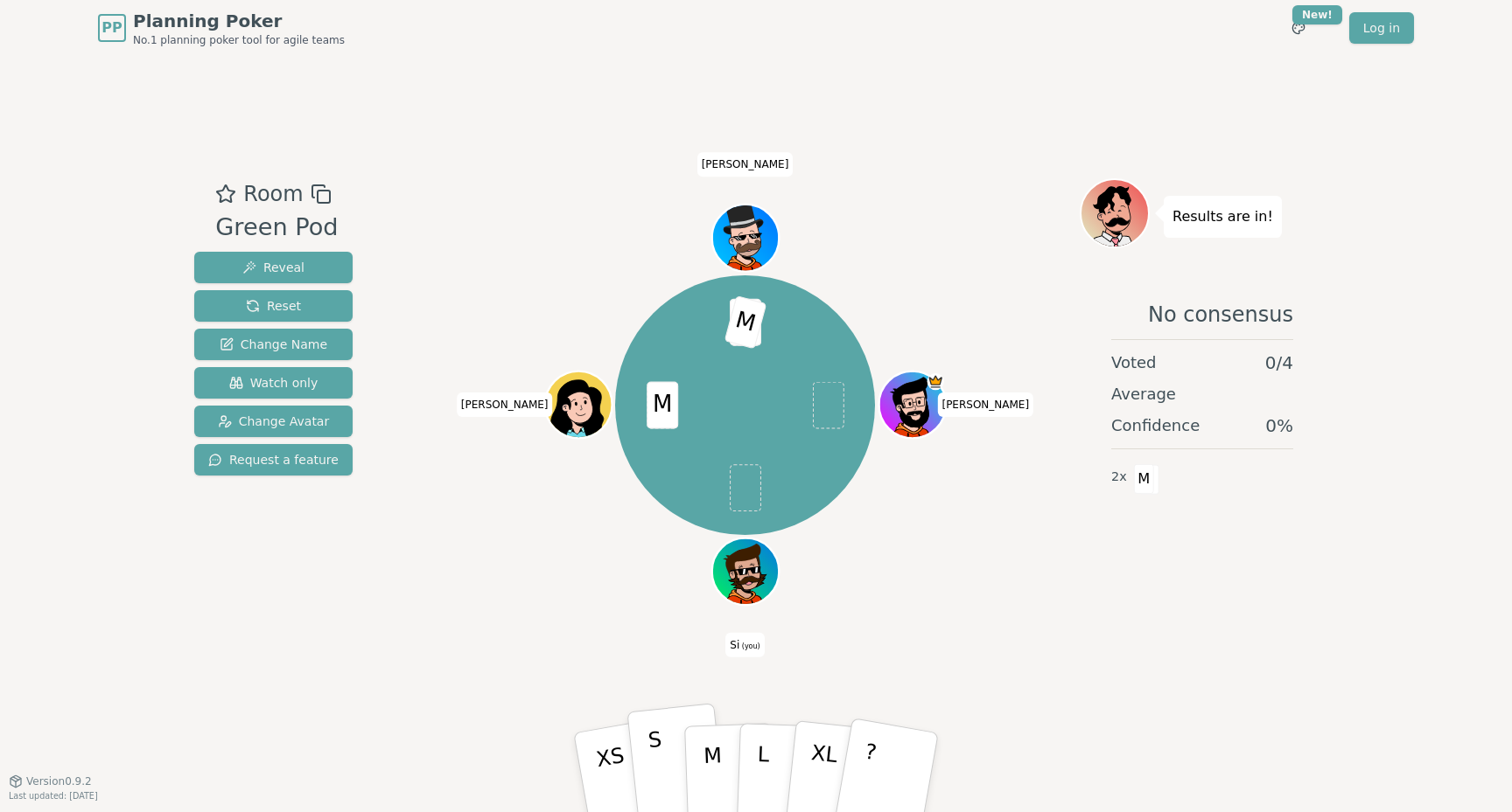
click at [657, 753] on button "S" at bounding box center [677, 773] width 100 height 140
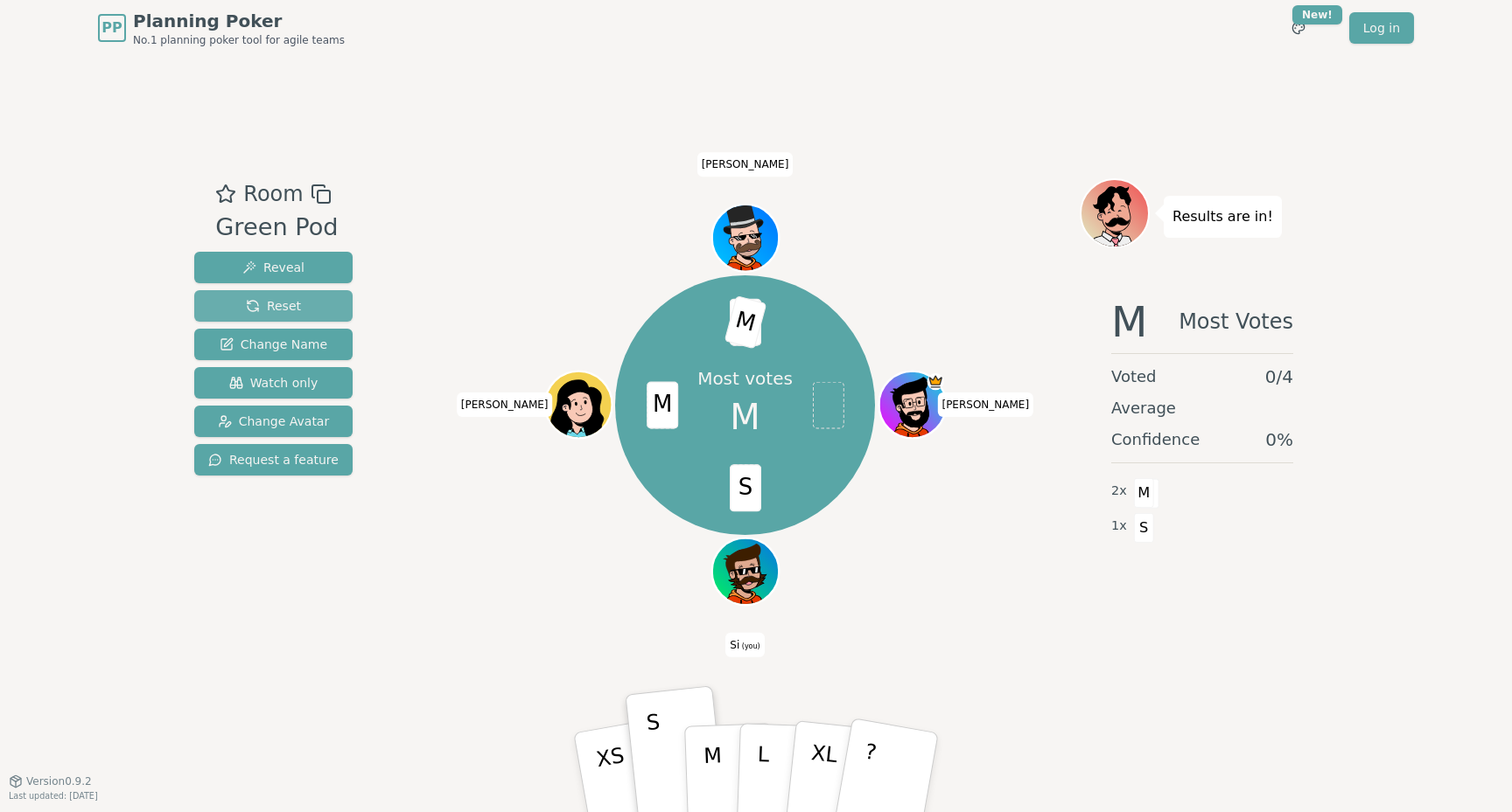
click at [289, 305] on span "Reset" at bounding box center [273, 306] width 55 height 18
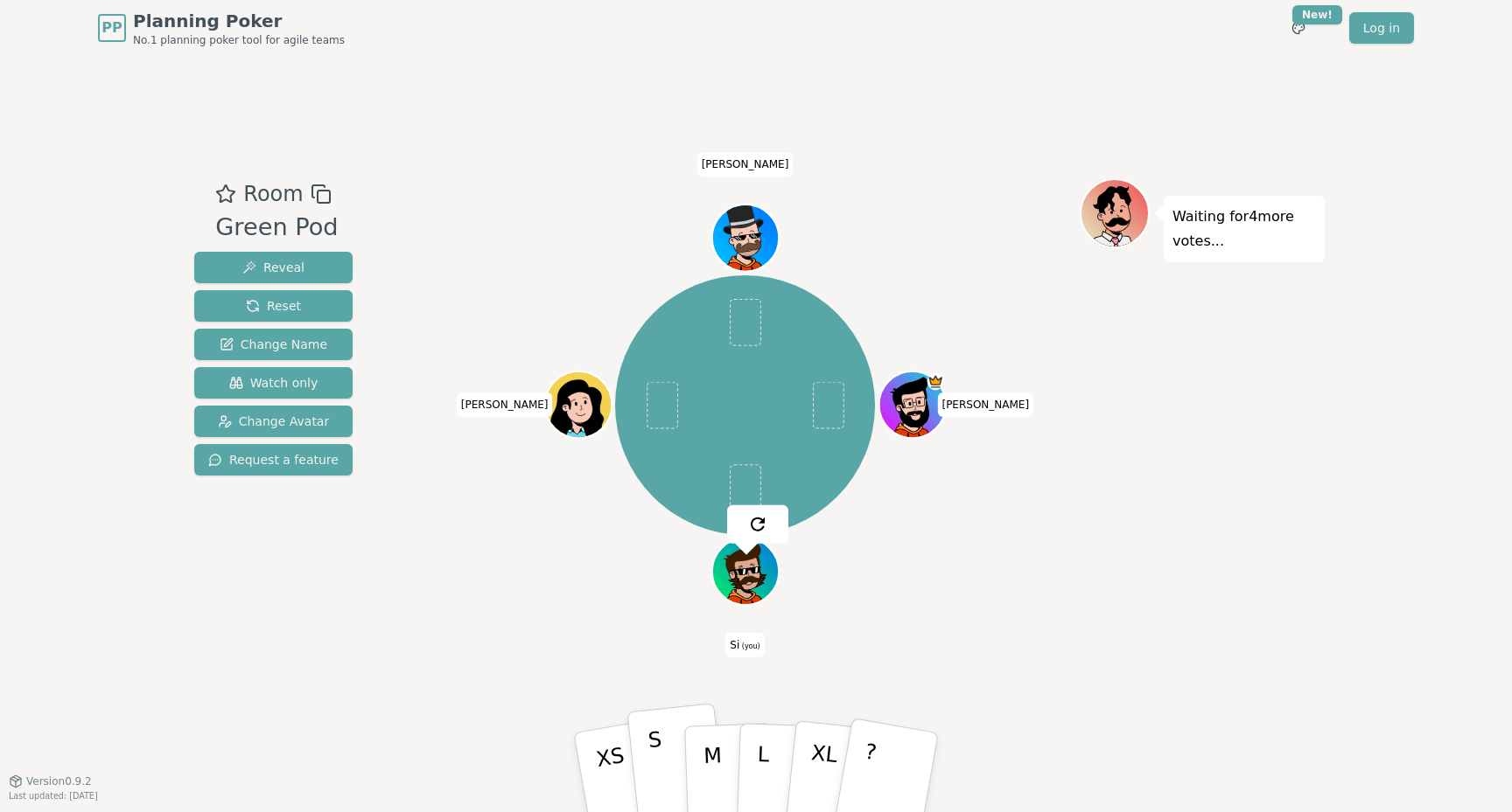
click at [671, 765] on button "S" at bounding box center [677, 773] width 100 height 140
